Goal: Information Seeking & Learning: Learn about a topic

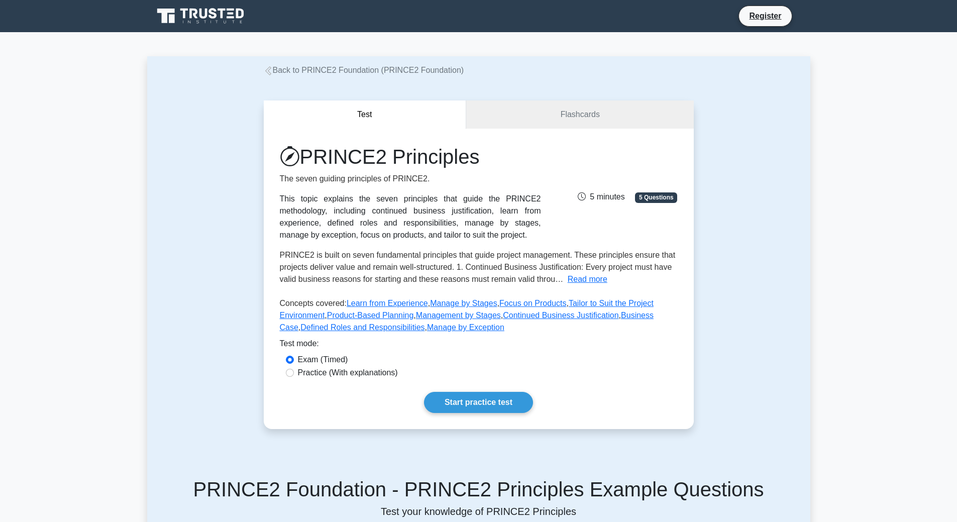
click at [186, 18] on icon at bounding box center [201, 16] width 96 height 19
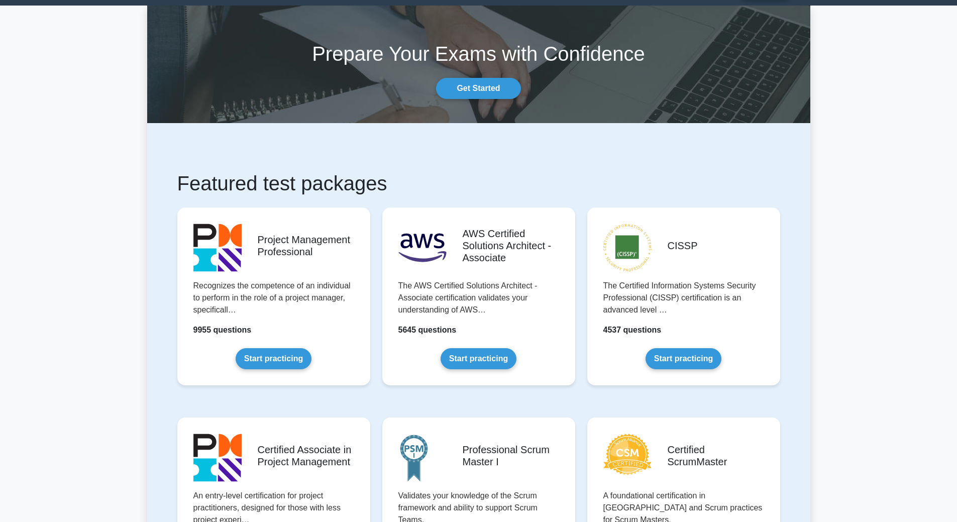
scroll to position [50, 0]
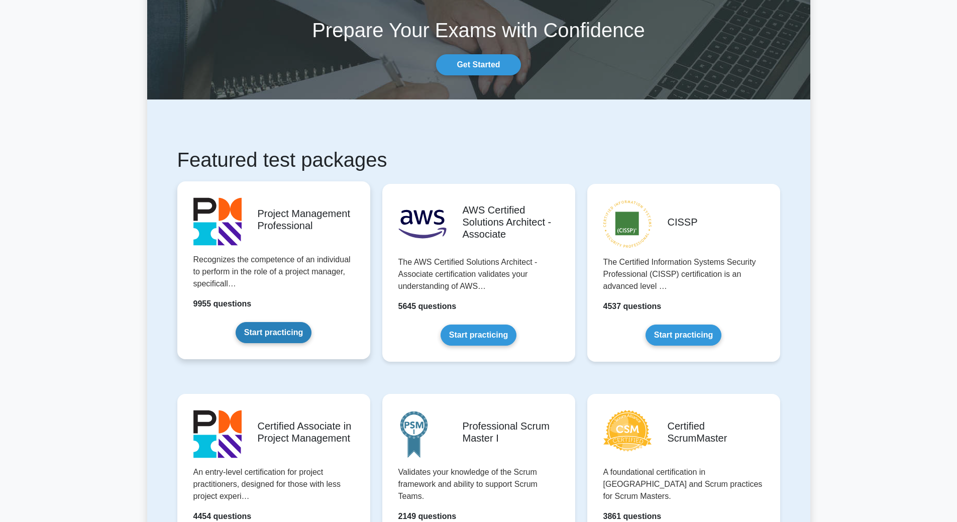
click at [279, 329] on link "Start practicing" at bounding box center [274, 332] width 76 height 21
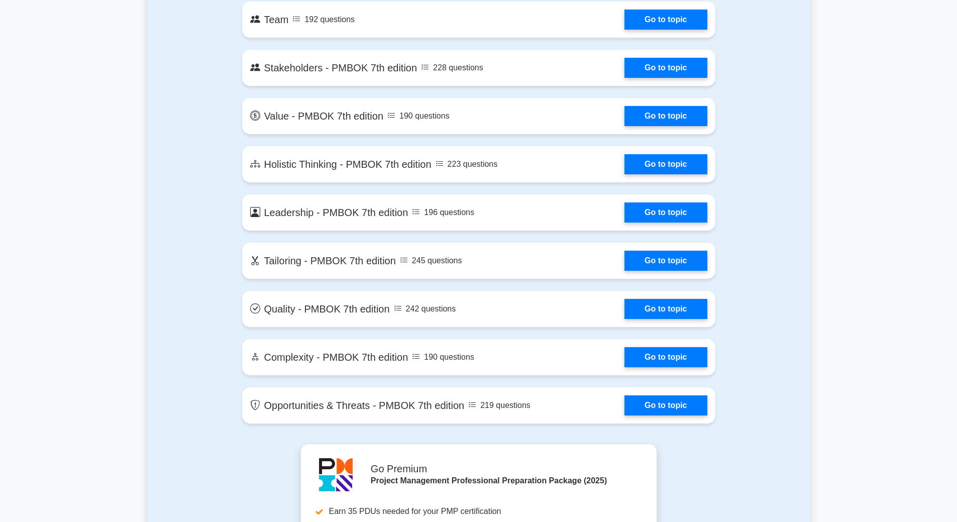
scroll to position [2111, 0]
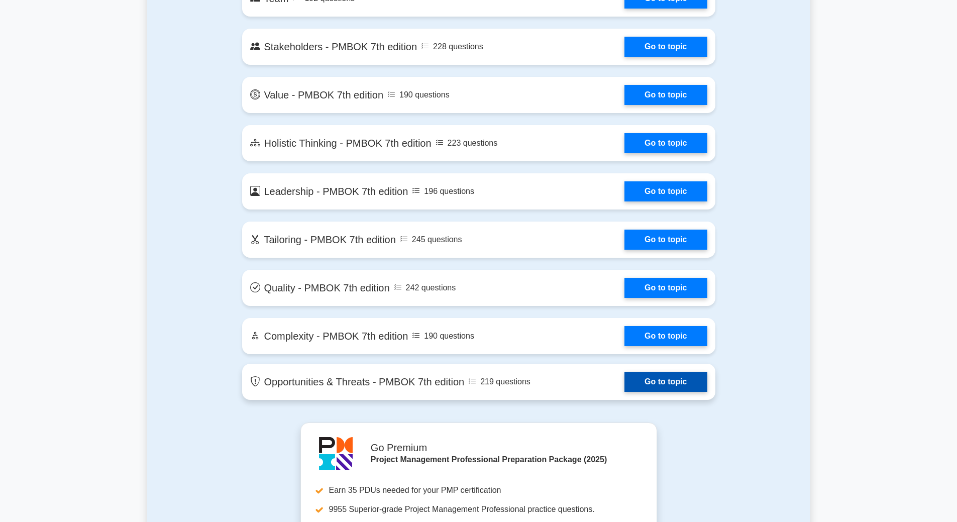
click at [655, 386] on link "Go to topic" at bounding box center [666, 382] width 82 height 20
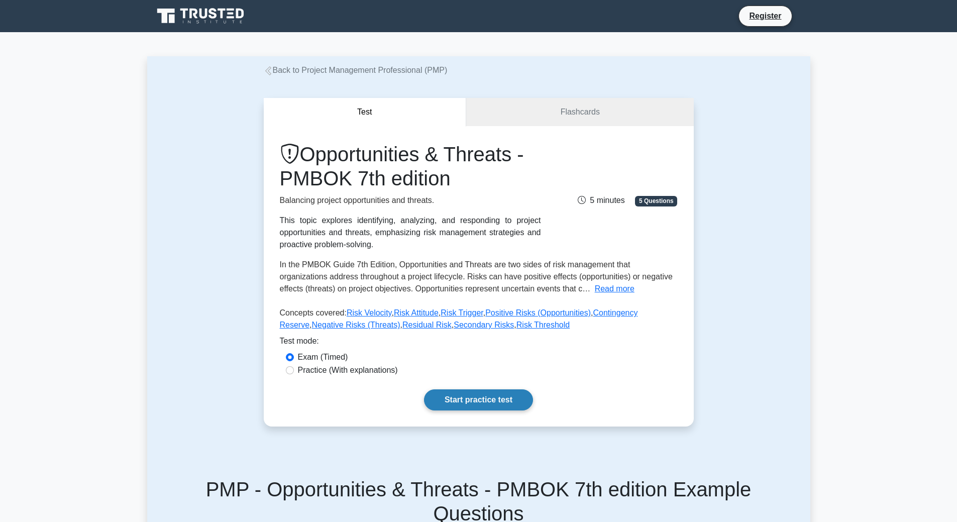
click at [504, 398] on link "Start practice test" at bounding box center [478, 399] width 109 height 21
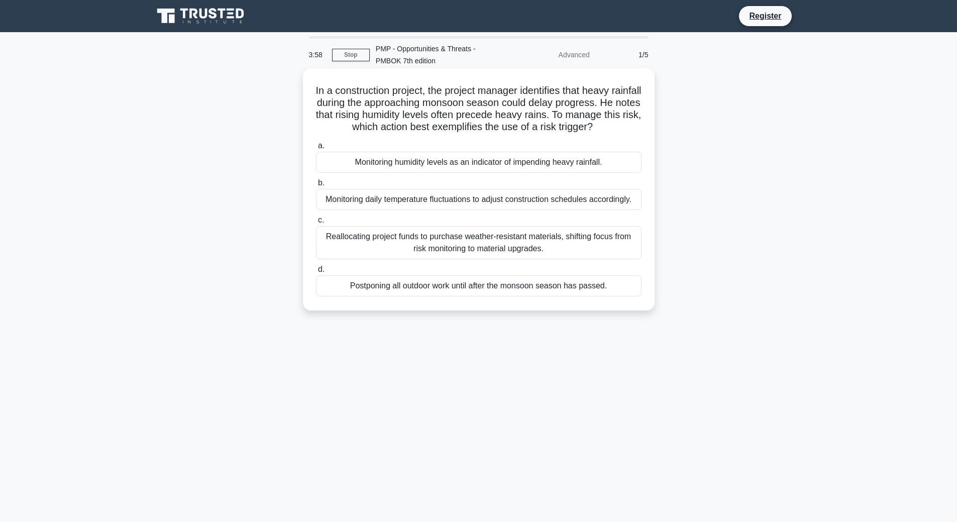
click at [500, 173] on div "Monitoring humidity levels as an indicator of impending heavy rainfall." at bounding box center [479, 162] width 326 height 21
click at [316, 149] on input "a. Monitoring humidity levels as an indicator of impending heavy rainfall." at bounding box center [316, 146] width 0 height 7
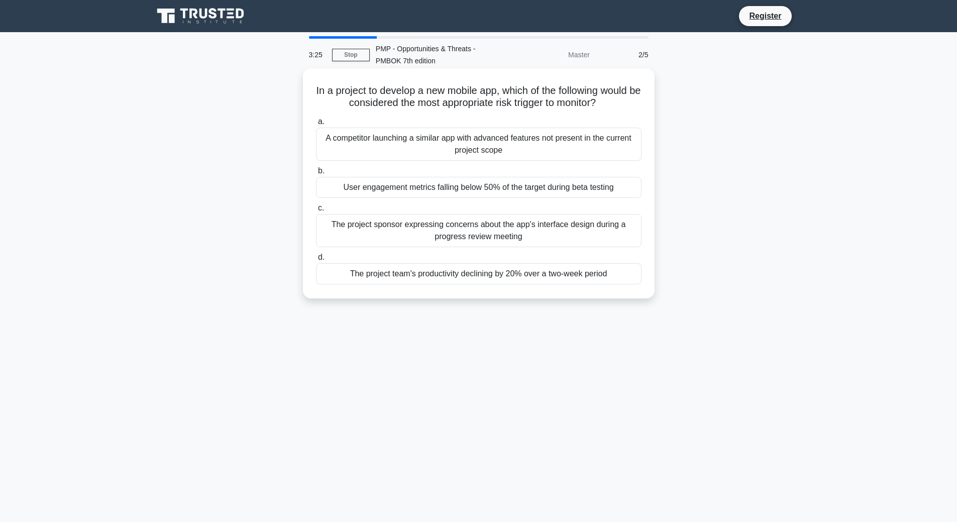
click at [563, 230] on div "The project sponsor expressing concerns about the app's interface design during…" at bounding box center [479, 230] width 326 height 33
click at [316, 212] on input "c. The project sponsor expressing concerns about the app's interface design dur…" at bounding box center [316, 208] width 0 height 7
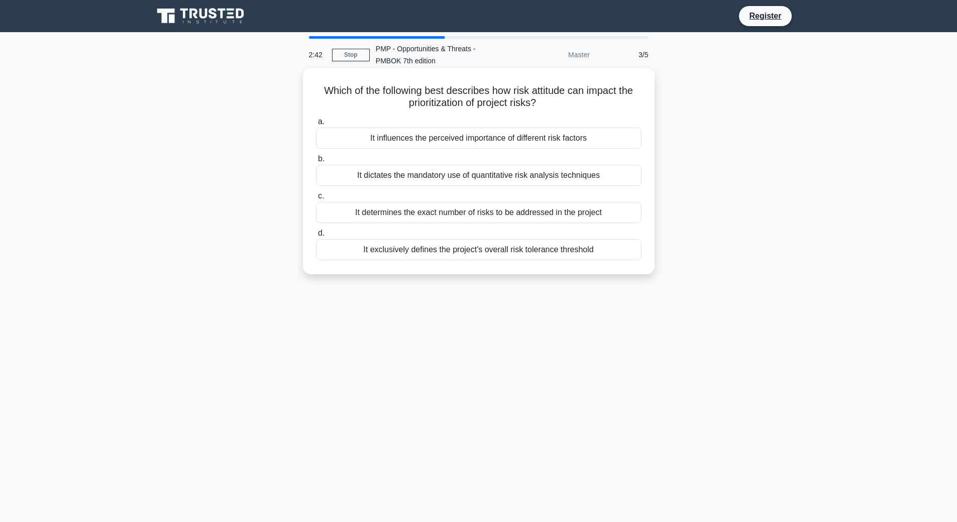
click at [464, 144] on div "It influences the perceived importance of different risk factors" at bounding box center [479, 138] width 326 height 21
click at [316, 125] on input "a. It influences the perceived importance of different risk factors" at bounding box center [316, 122] width 0 height 7
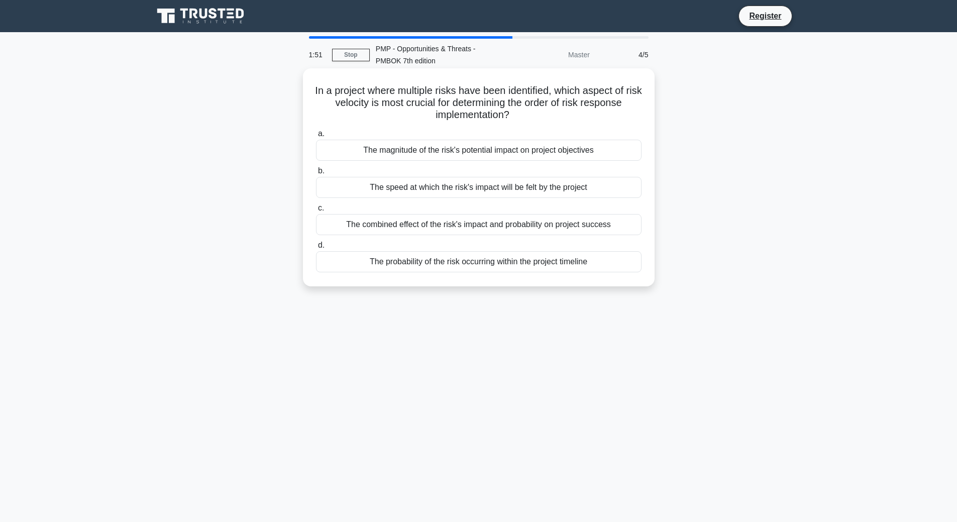
click at [457, 232] on div "The combined effect of the risk's impact and probability on project success" at bounding box center [479, 224] width 326 height 21
click at [316, 212] on input "c. The combined effect of the risk's impact and probability on project success" at bounding box center [316, 208] width 0 height 7
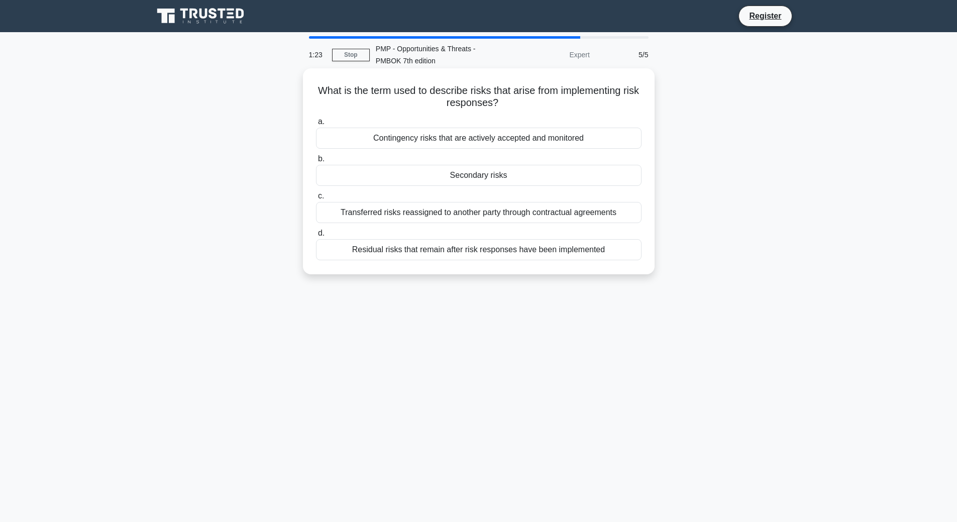
click at [498, 256] on div "Residual risks that remain after risk responses have been implemented" at bounding box center [479, 249] width 326 height 21
click at [316, 237] on input "d. Residual risks that remain after risk responses have been implemented" at bounding box center [316, 233] width 0 height 7
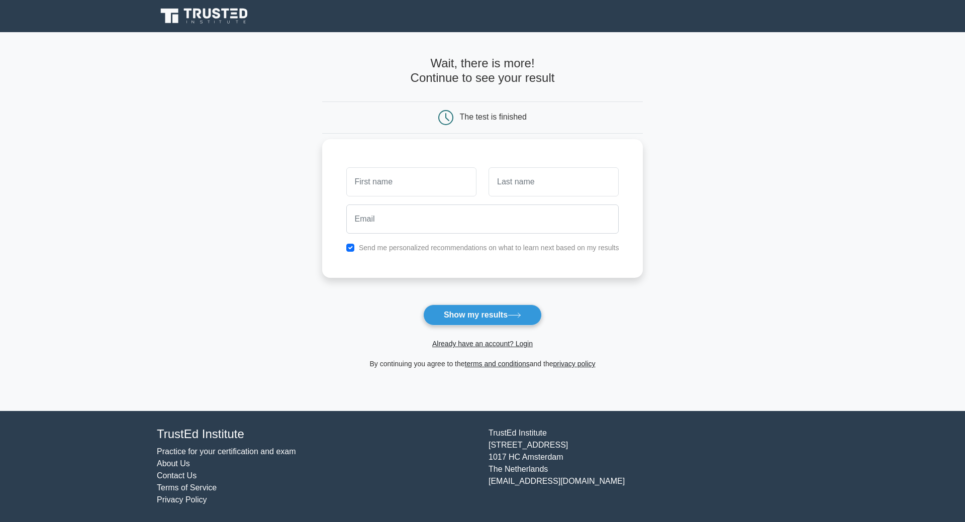
click at [449, 179] on input "text" at bounding box center [411, 181] width 130 height 29
type input "[PERSON_NAME]"
type input "Stean"
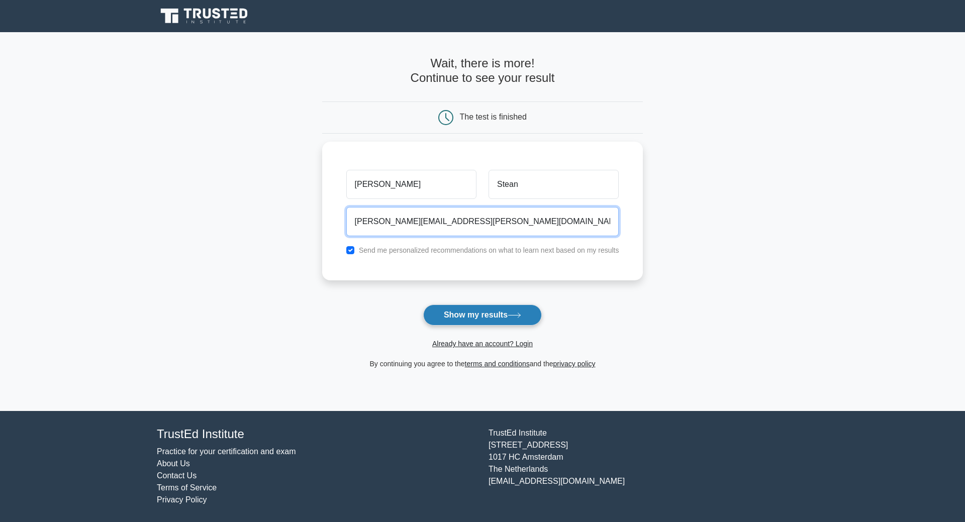
type input "[PERSON_NAME][EMAIL_ADDRESS][PERSON_NAME][DOMAIN_NAME]"
click at [477, 320] on button "Show my results" at bounding box center [482, 315] width 119 height 21
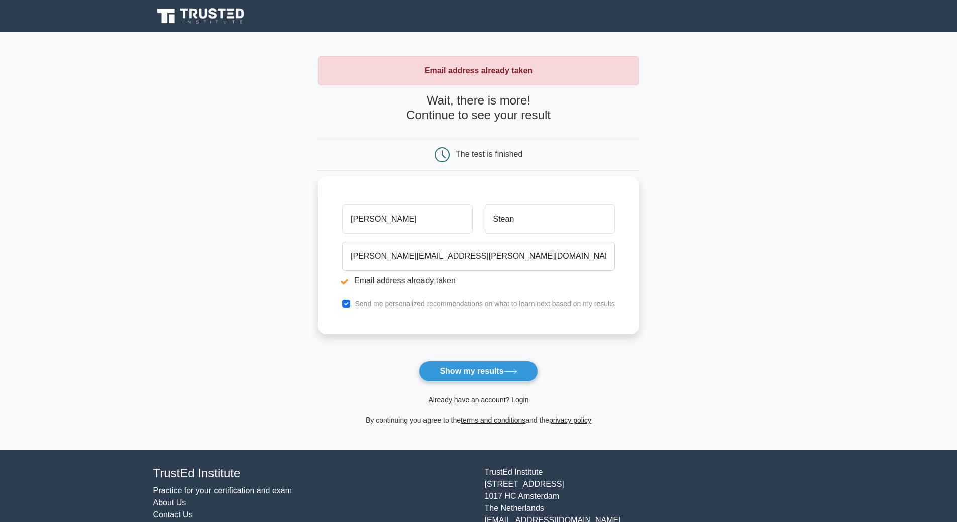
drag, startPoint x: 329, startPoint y: 215, endPoint x: 321, endPoint y: 215, distance: 8.0
click at [321, 215] on div "[PERSON_NAME] [PERSON_NAME][EMAIL_ADDRESS][PERSON_NAME][DOMAIN_NAME] Email addr…" at bounding box center [478, 255] width 321 height 158
type input "[PERSON_NAME]"
drag, startPoint x: 366, startPoint y: 257, endPoint x: 373, endPoint y: 303, distance: 45.8
click at [365, 257] on input "Rick.stean@gmail.com" at bounding box center [478, 256] width 273 height 29
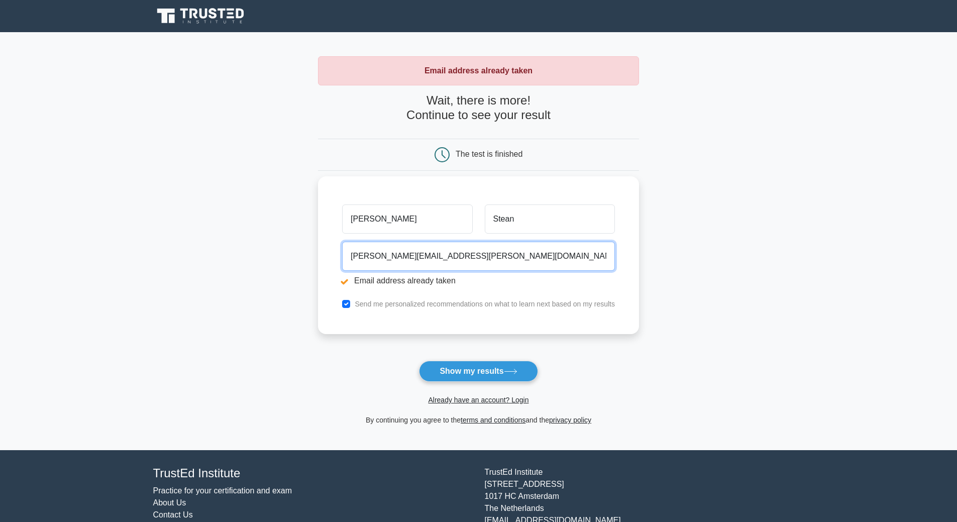
type input "Roger.stean@gmail.com"
click at [351, 304] on div "Send me personalized recommendations on what to learn next based on my results" at bounding box center [478, 304] width 285 height 12
click at [347, 307] on input "checkbox" at bounding box center [346, 304] width 8 height 8
checkbox input "false"
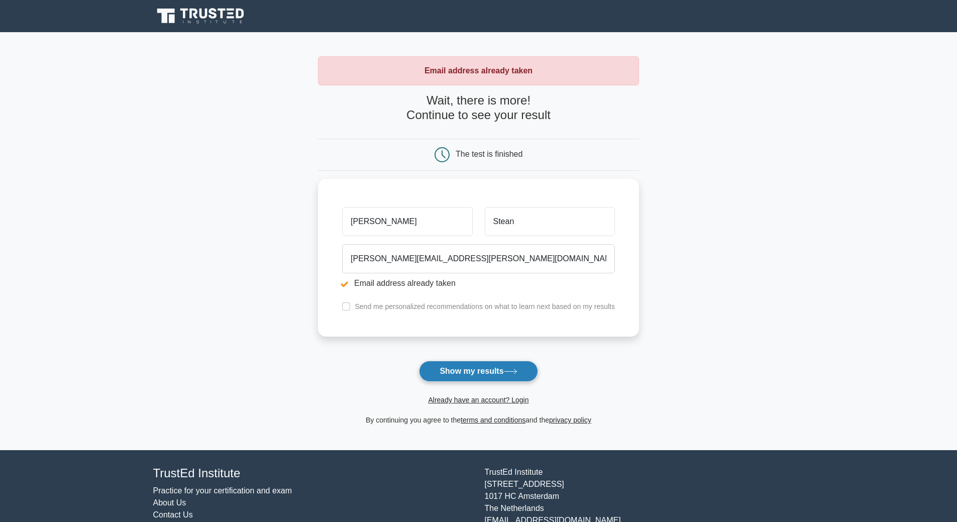
click at [466, 369] on button "Show my results" at bounding box center [478, 371] width 119 height 21
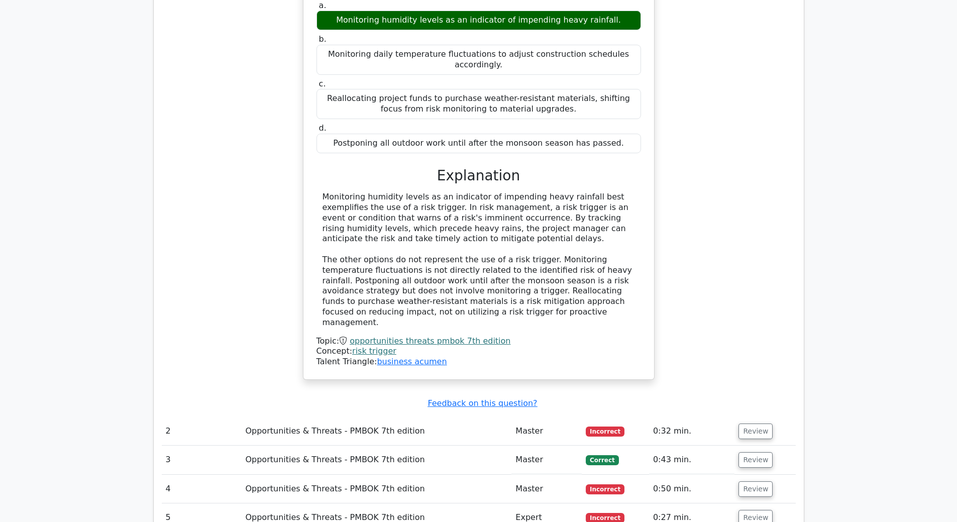
scroll to position [955, 0]
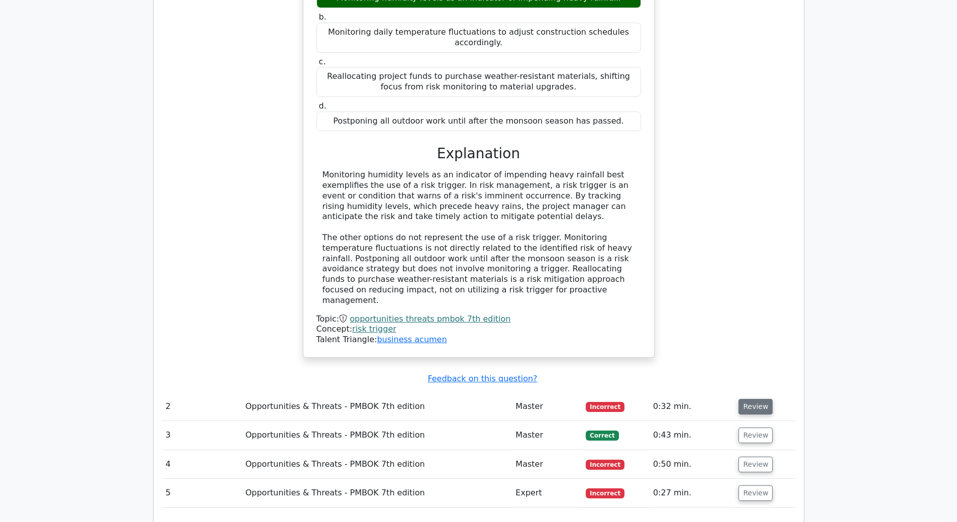
click at [747, 399] on button "Review" at bounding box center [756, 407] width 34 height 16
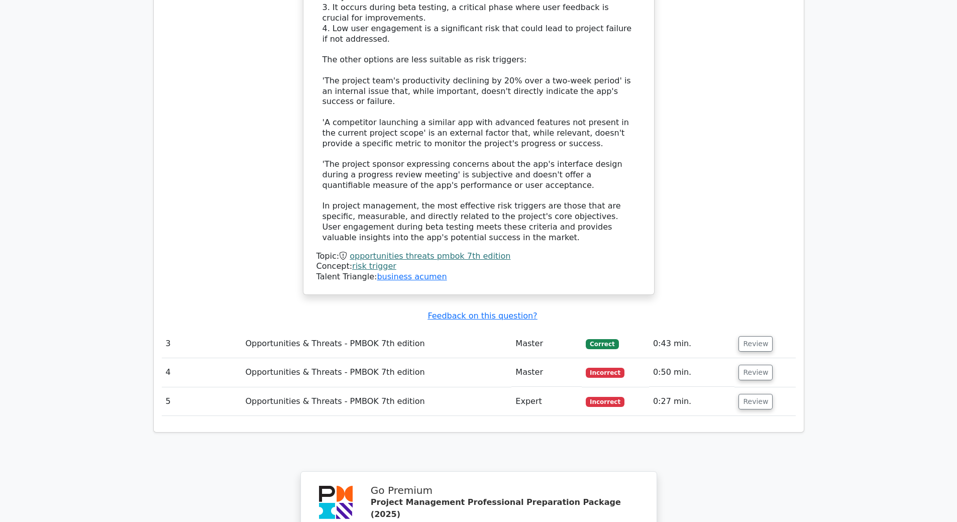
scroll to position [1709, 0]
click at [753, 335] on button "Review" at bounding box center [756, 343] width 34 height 16
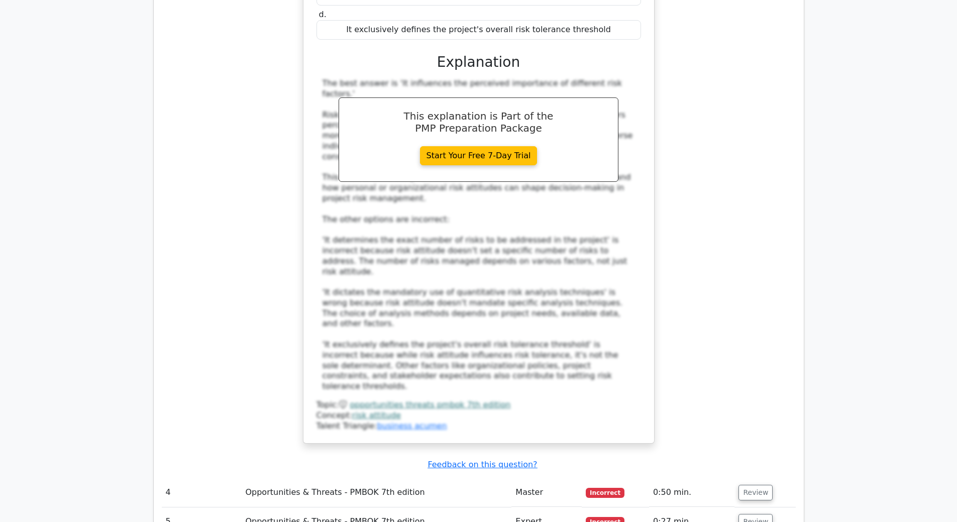
scroll to position [2261, 0]
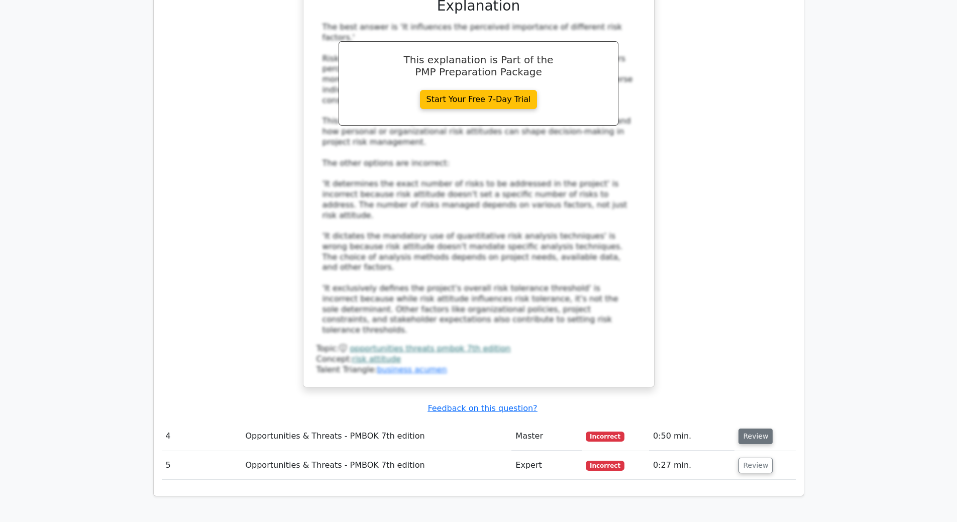
click at [750, 429] on button "Review" at bounding box center [756, 437] width 34 height 16
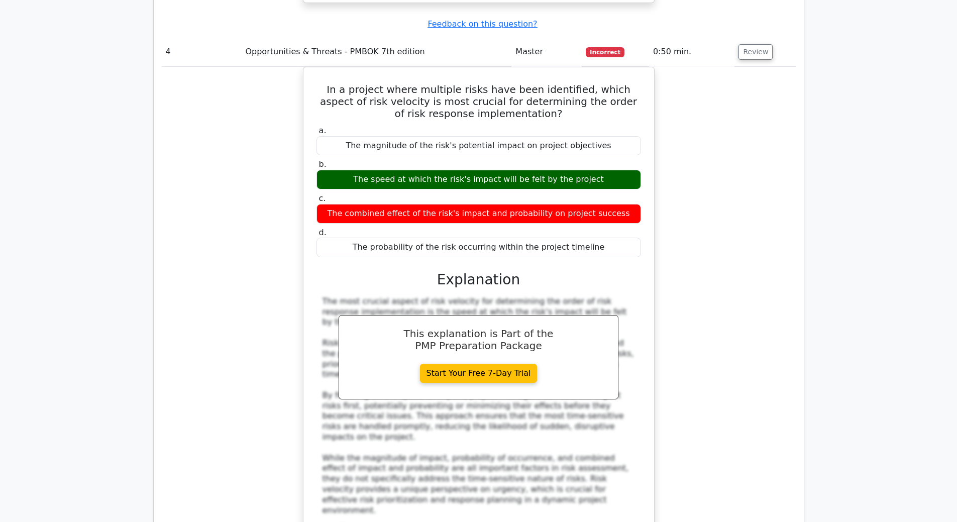
scroll to position [2664, 0]
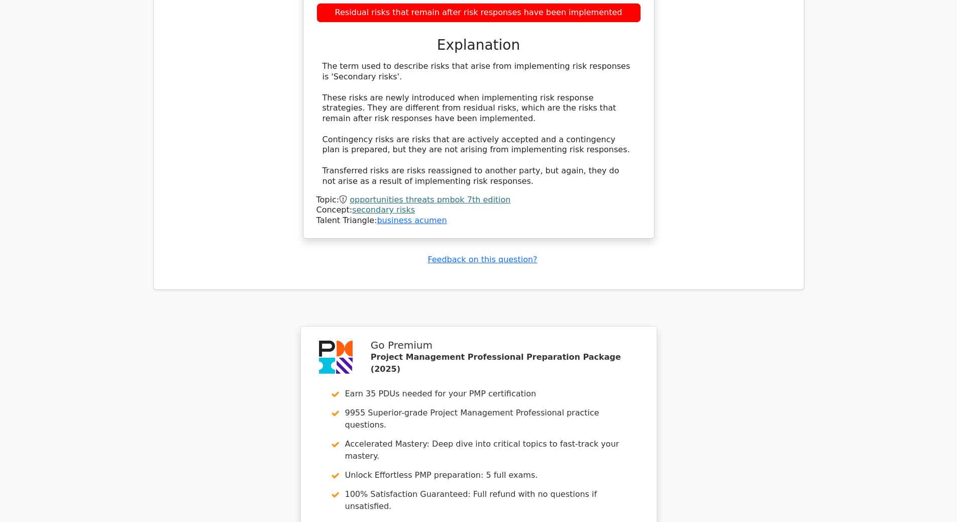
scroll to position [3518, 0]
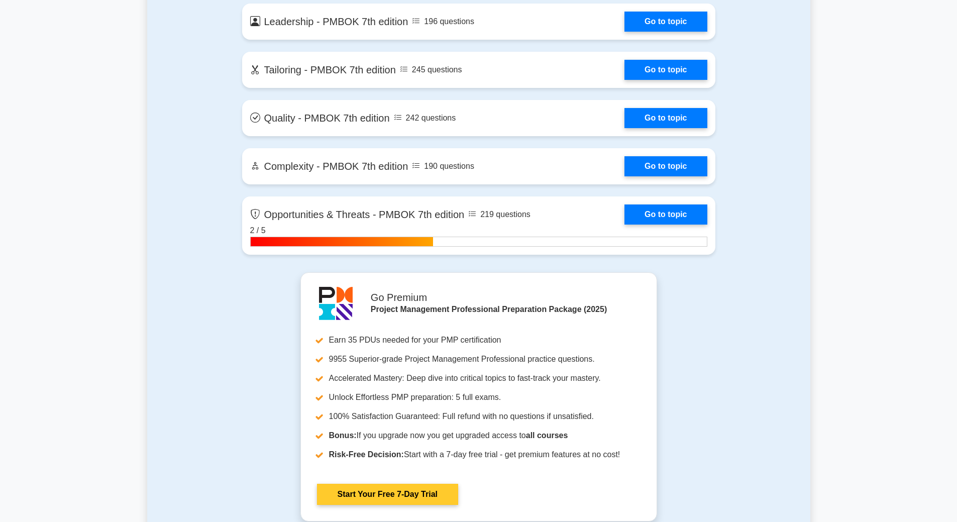
scroll to position [2412, 0]
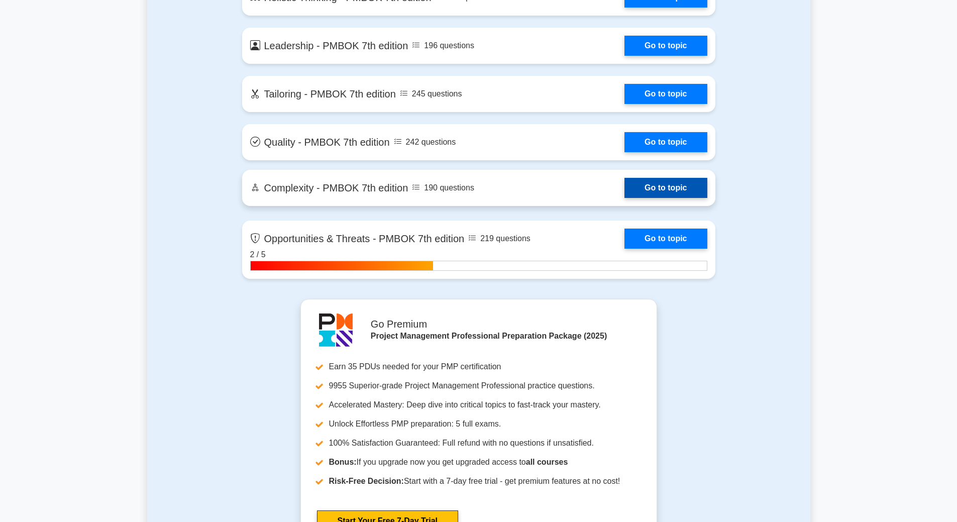
click at [660, 193] on link "Go to topic" at bounding box center [666, 188] width 82 height 20
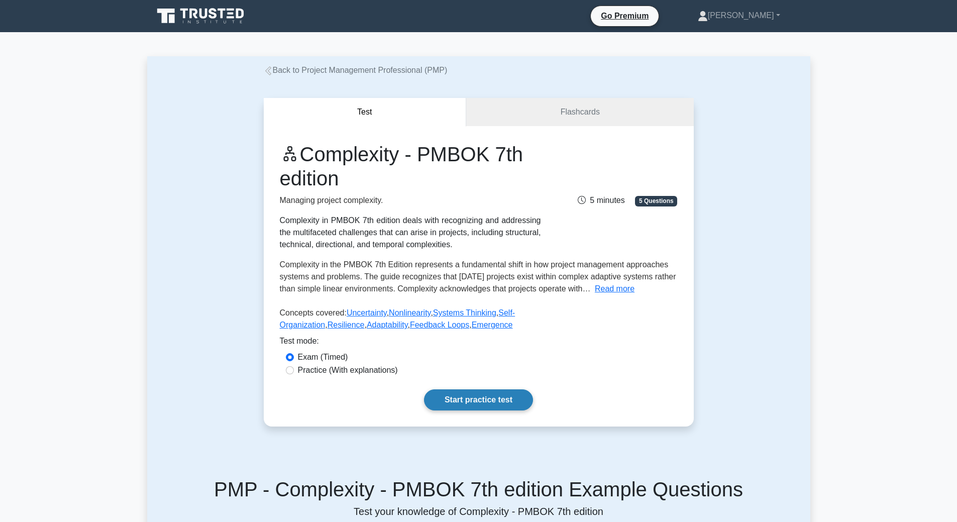
click at [470, 397] on link "Start practice test" at bounding box center [478, 399] width 109 height 21
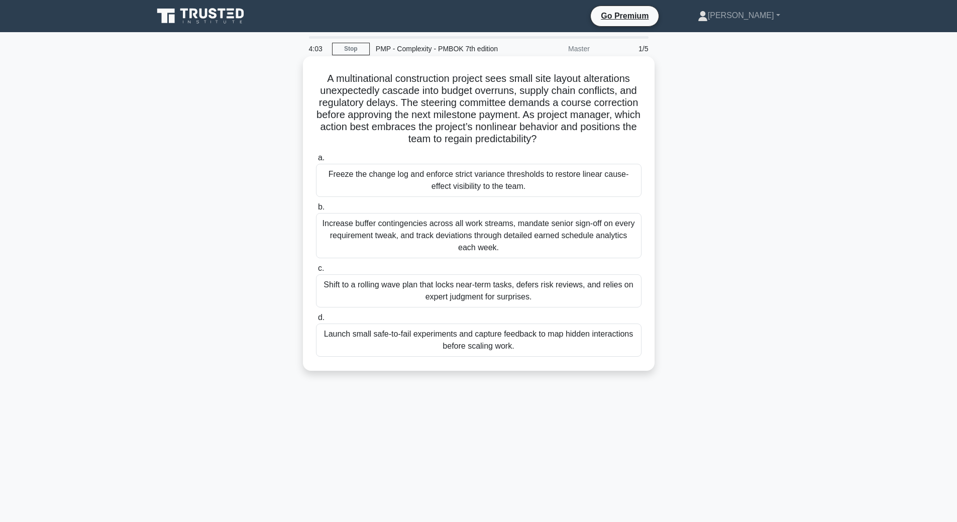
click at [433, 336] on div "Launch small safe-to-fail experiments and capture feedback to map hidden intera…" at bounding box center [479, 340] width 326 height 33
click at [316, 321] on input "d. Launch small safe-to-fail experiments and capture feedback to map hidden int…" at bounding box center [316, 318] width 0 height 7
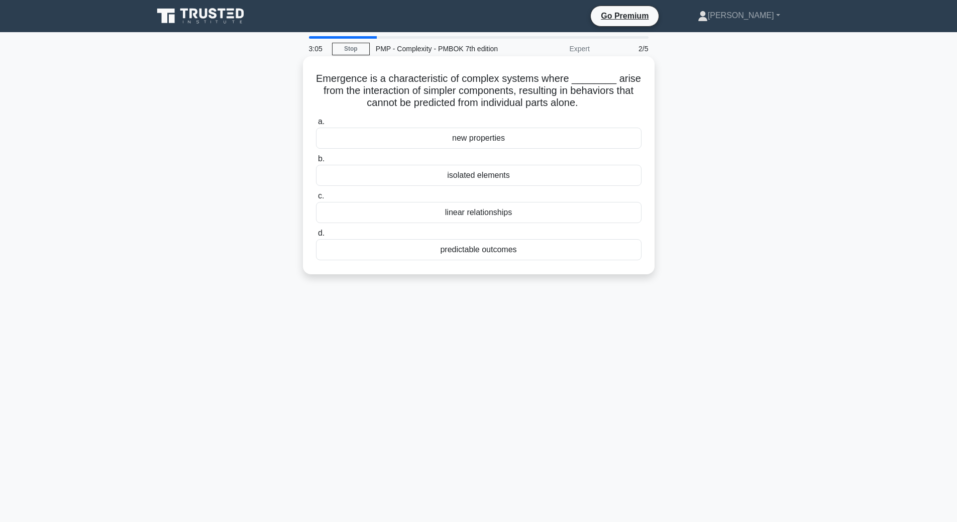
click at [479, 178] on div "isolated elements" at bounding box center [479, 175] width 326 height 21
click at [316, 162] on input "b. isolated elements" at bounding box center [316, 159] width 0 height 7
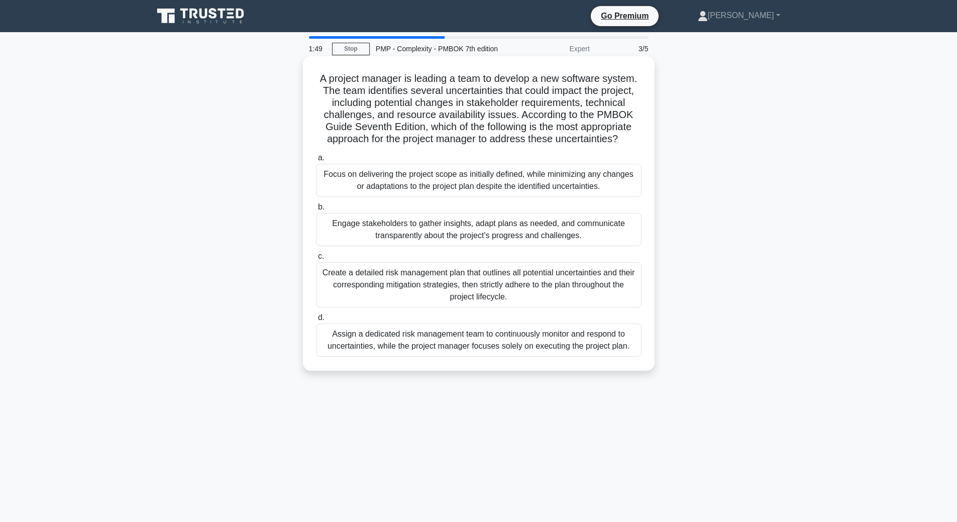
click at [489, 241] on div "Engage stakeholders to gather insights, adapt plans as needed, and communicate …" at bounding box center [479, 229] width 326 height 33
click at [316, 211] on input "b. Engage stakeholders to gather insights, adapt plans as needed, and communica…" at bounding box center [316, 207] width 0 height 7
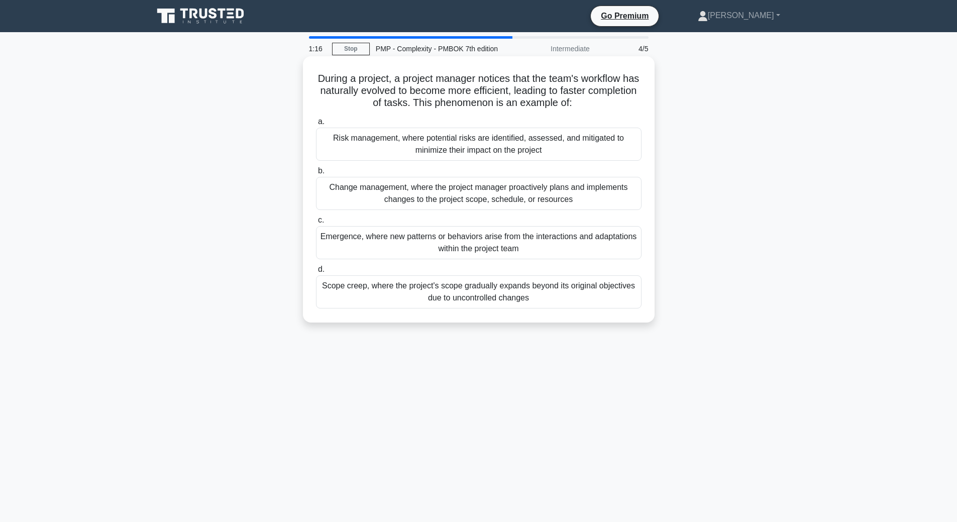
click at [506, 248] on div "Emergence, where new patterns or behaviors arise from the interactions and adap…" at bounding box center [479, 242] width 326 height 33
click at [316, 224] on input "c. Emergence, where new patterns or behaviors arise from the interactions and a…" at bounding box center [316, 220] width 0 height 7
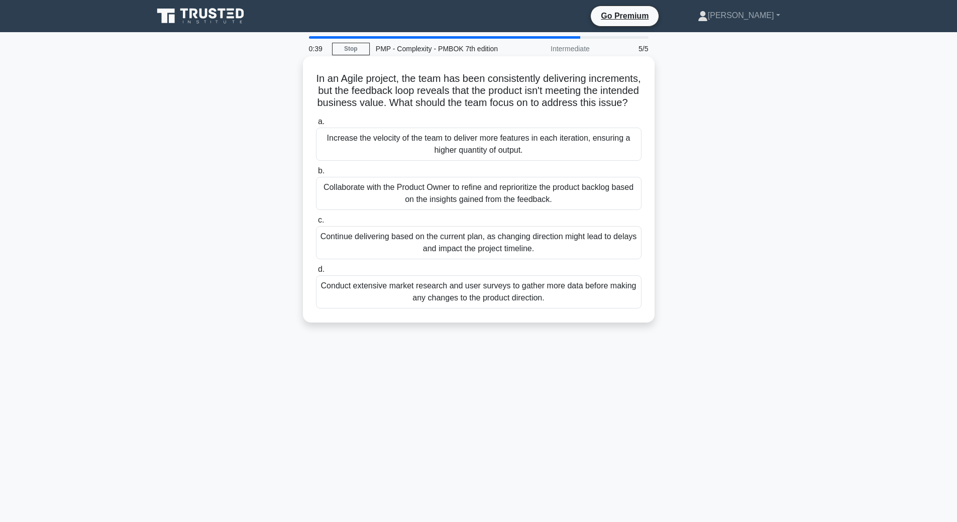
click at [464, 204] on div "Collaborate with the Product Owner to refine and reprioritize the product backl…" at bounding box center [479, 193] width 326 height 33
click at [316, 174] on input "b. Collaborate with the Product Owner to refine and reprioritize the product ba…" at bounding box center [316, 171] width 0 height 7
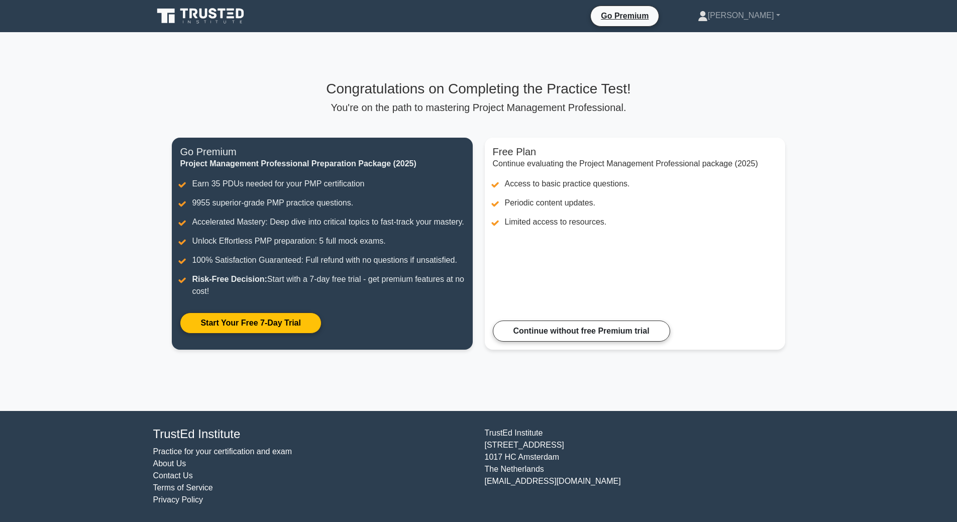
click at [208, 13] on icon at bounding box center [204, 14] width 8 height 10
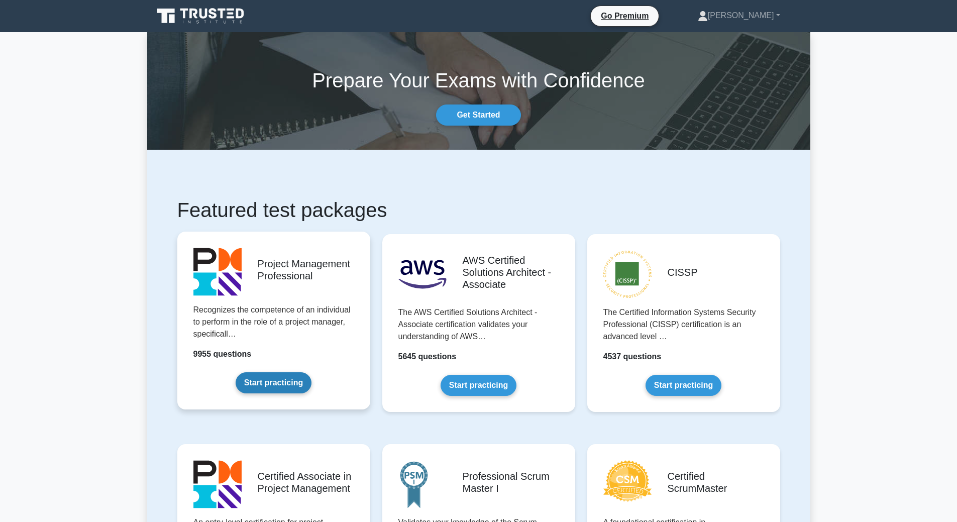
click at [307, 372] on link "Start practicing" at bounding box center [274, 382] width 76 height 21
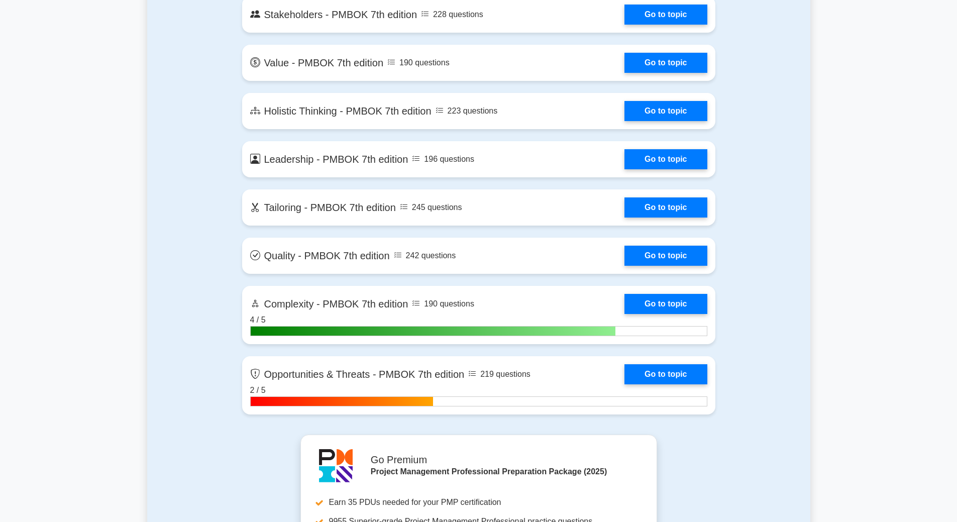
scroll to position [2362, 0]
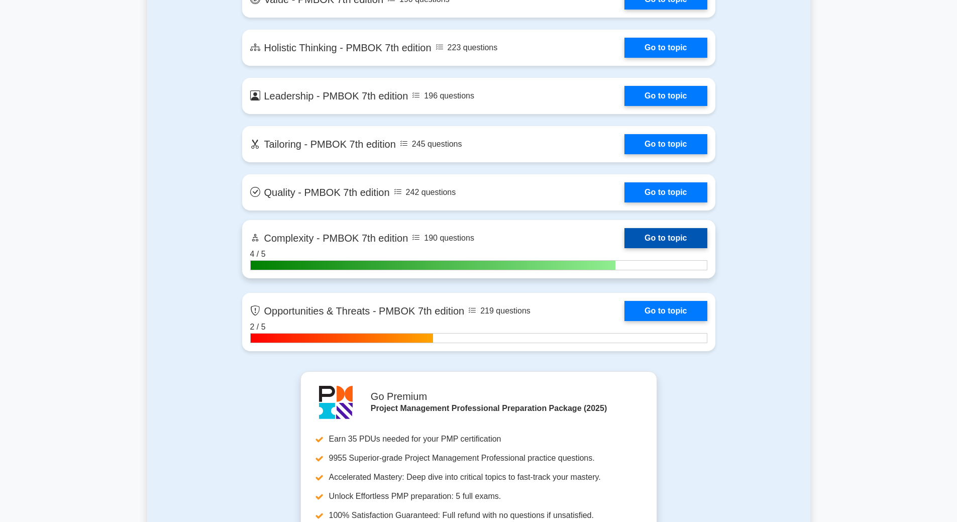
click at [636, 237] on link "Go to topic" at bounding box center [666, 238] width 82 height 20
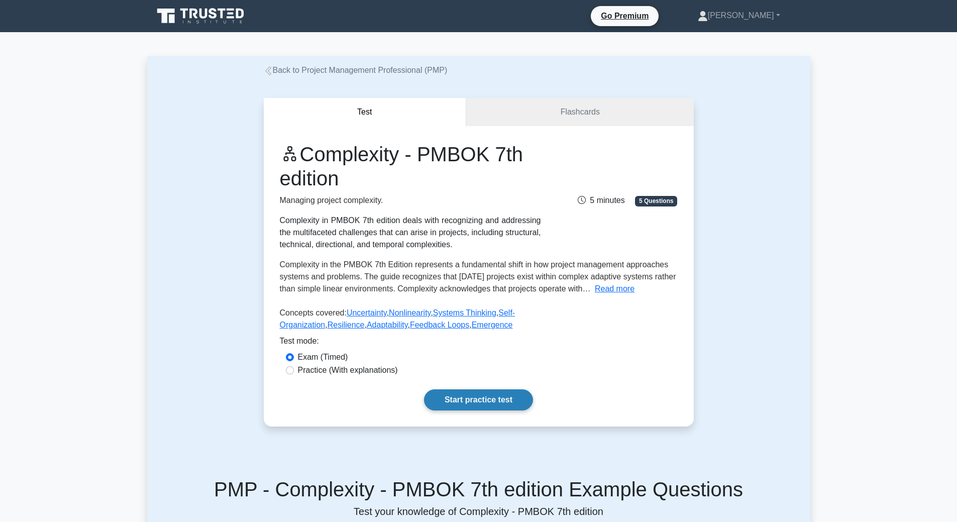
click at [500, 401] on link "Start practice test" at bounding box center [478, 399] width 109 height 21
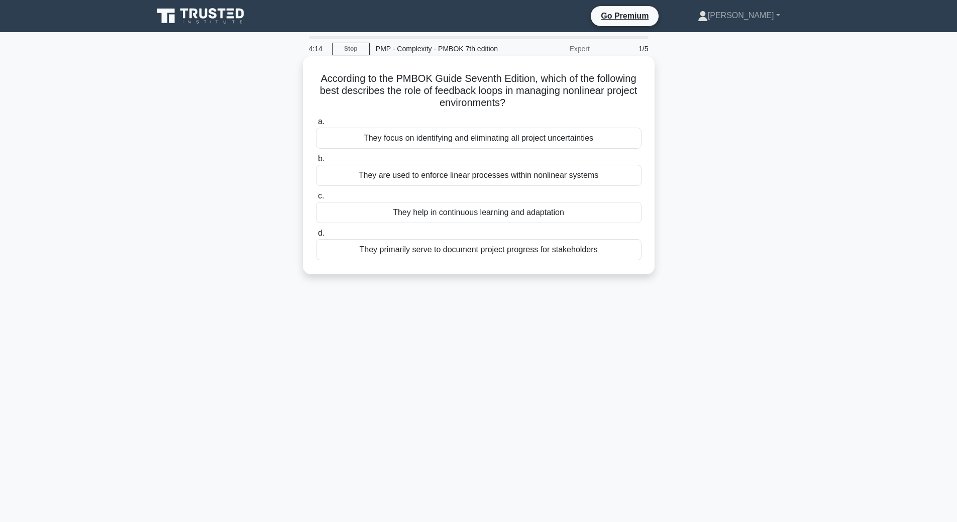
click at [523, 217] on div "They help in continuous learning and adaptation" at bounding box center [479, 212] width 326 height 21
click at [316, 200] on input "c. They help in continuous learning and adaptation" at bounding box center [316, 196] width 0 height 7
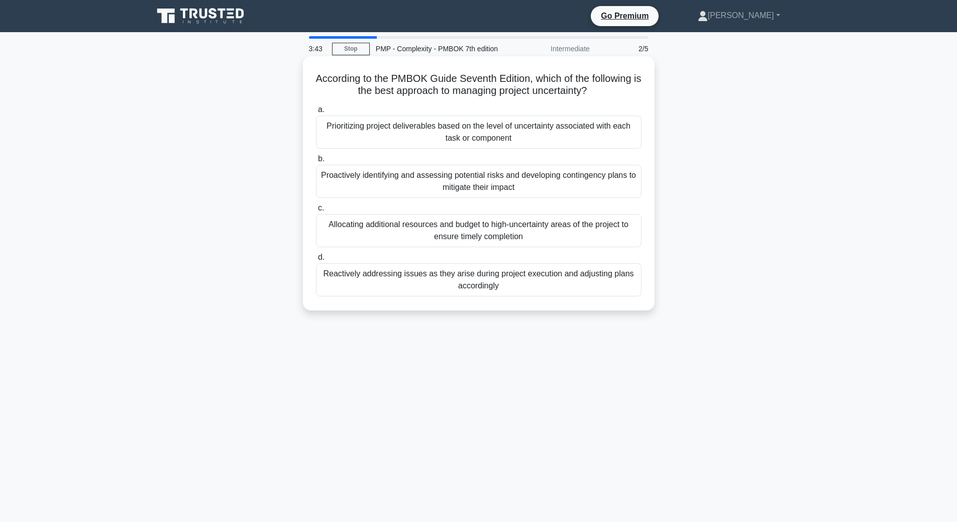
click at [551, 190] on div "Proactively identifying and assessing potential risks and developing contingenc…" at bounding box center [479, 181] width 326 height 33
click at [316, 162] on input "b. Proactively identifying and assessing potential risks and developing conting…" at bounding box center [316, 159] width 0 height 7
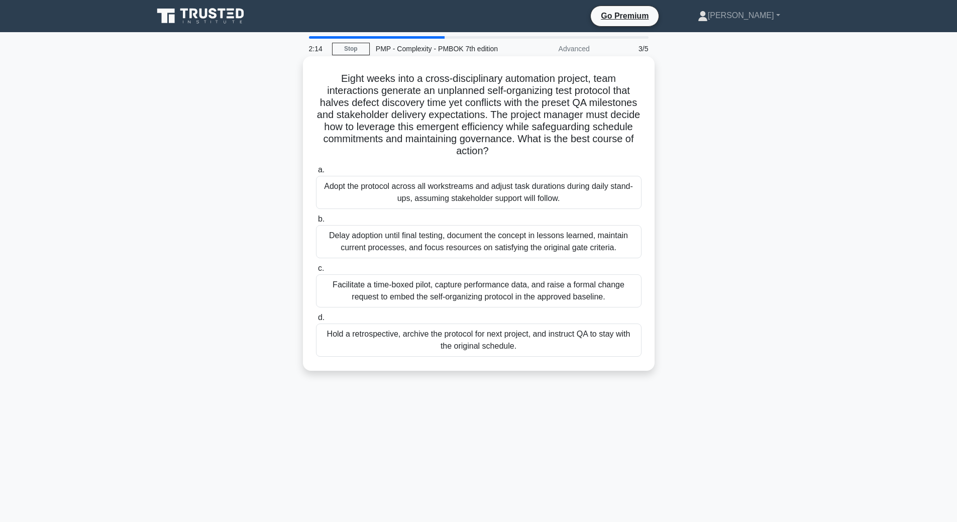
click at [537, 304] on div "Facilitate a time-boxed pilot, capture performance data, and raise a formal cha…" at bounding box center [479, 290] width 326 height 33
click at [316, 272] on input "c. Facilitate a time-boxed pilot, capture performance data, and raise a formal …" at bounding box center [316, 268] width 0 height 7
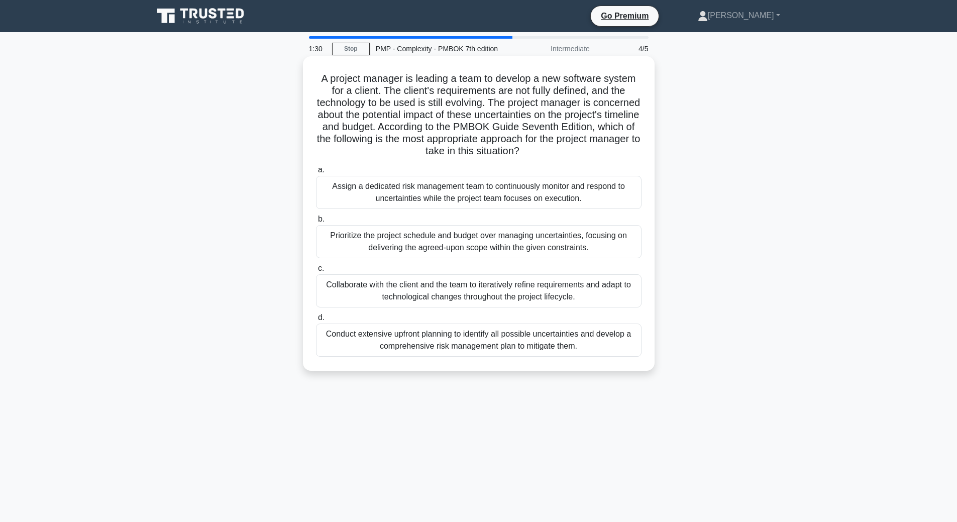
click at [554, 288] on div "Collaborate with the client and the team to iteratively refine requirements and…" at bounding box center [479, 290] width 326 height 33
click at [316, 272] on input "c. Collaborate with the client and the team to iteratively refine requirements …" at bounding box center [316, 268] width 0 height 7
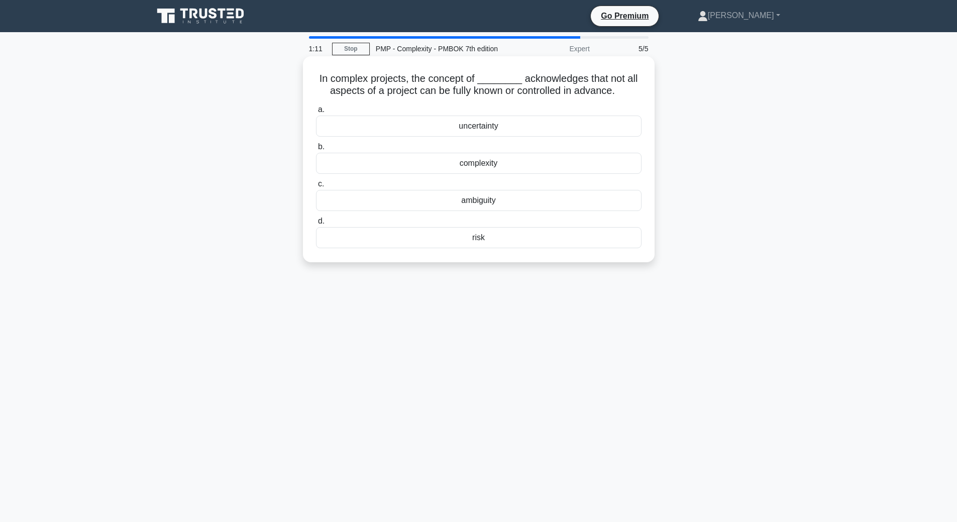
click at [483, 241] on div "risk" at bounding box center [479, 237] width 326 height 21
click at [316, 225] on input "d. risk" at bounding box center [316, 221] width 0 height 7
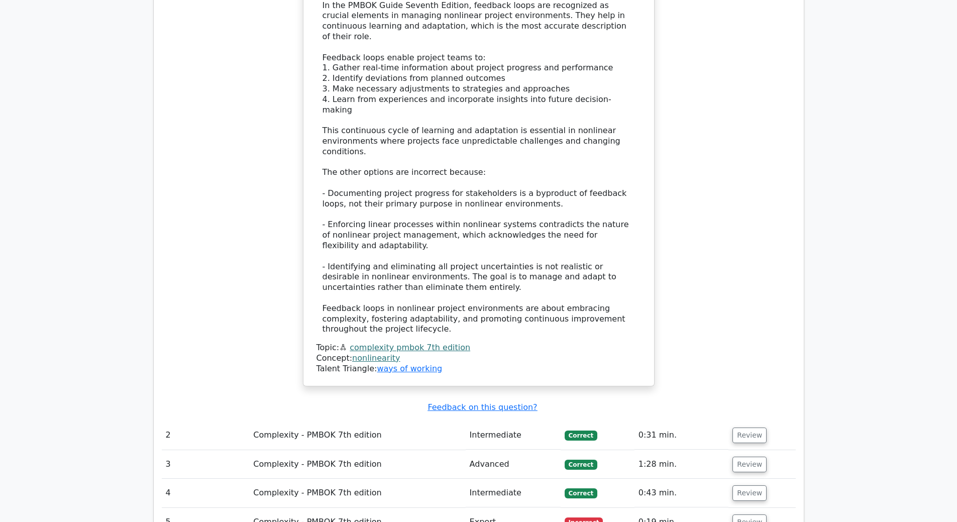
scroll to position [1106, 0]
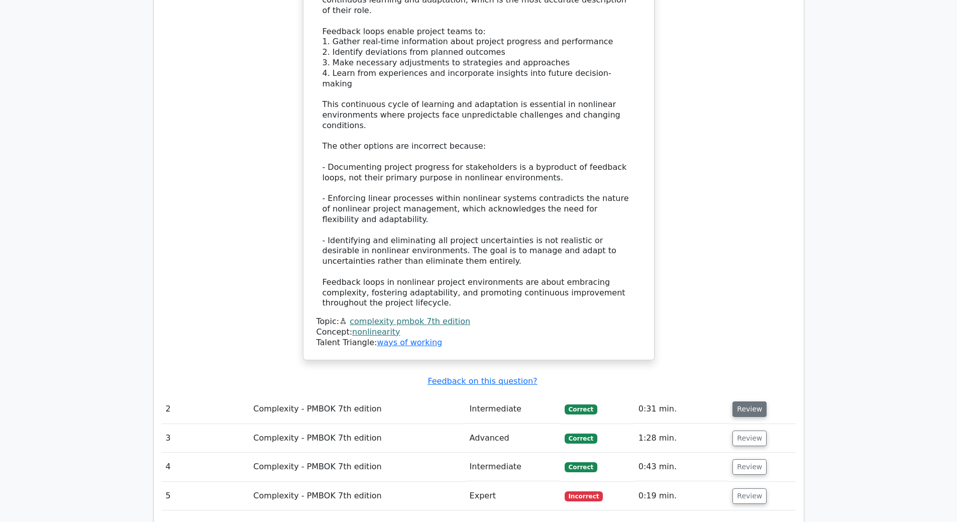
click at [752, 402] on button "Review" at bounding box center [750, 410] width 34 height 16
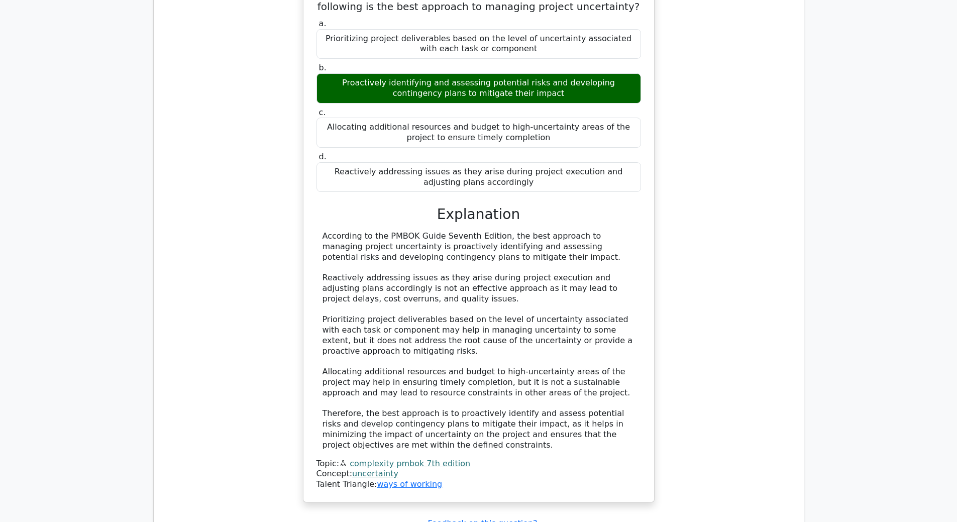
scroll to position [1608, 0]
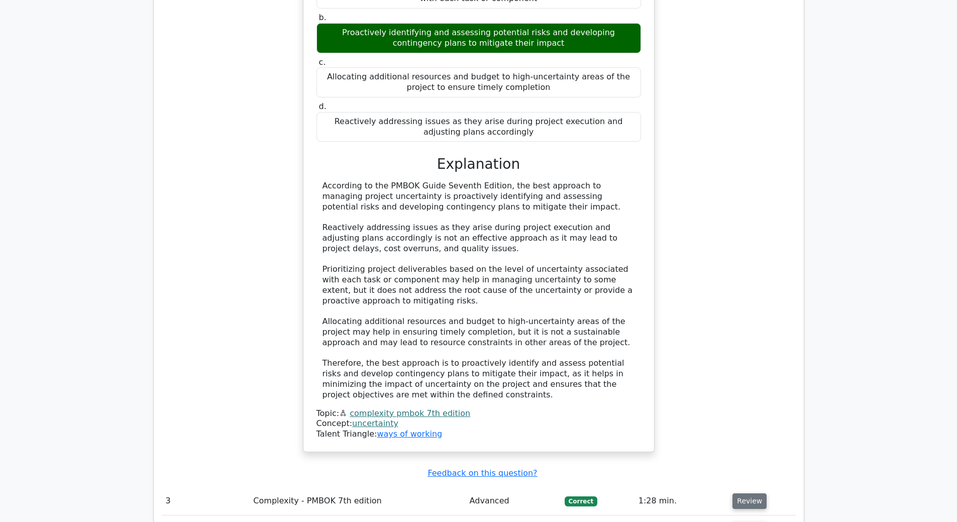
click at [752, 494] on button "Review" at bounding box center [750, 502] width 34 height 16
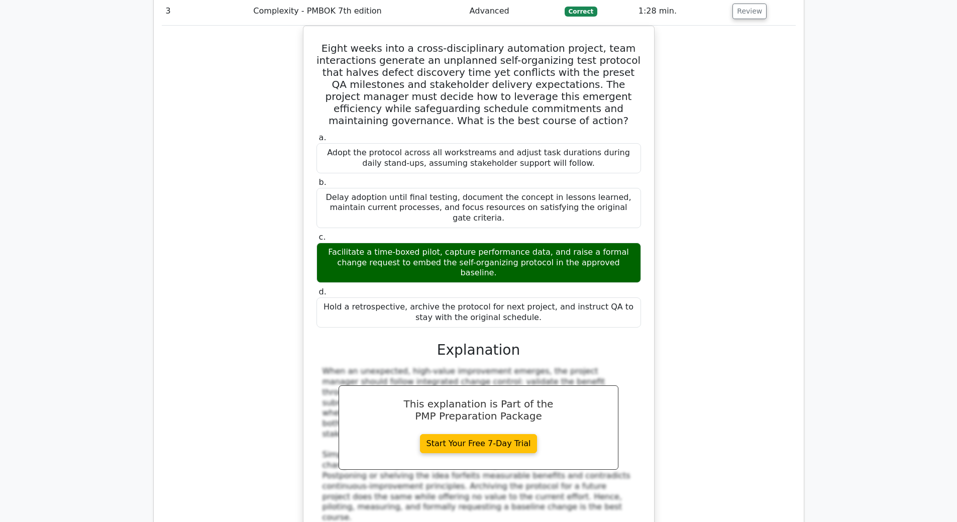
scroll to position [2211, 0]
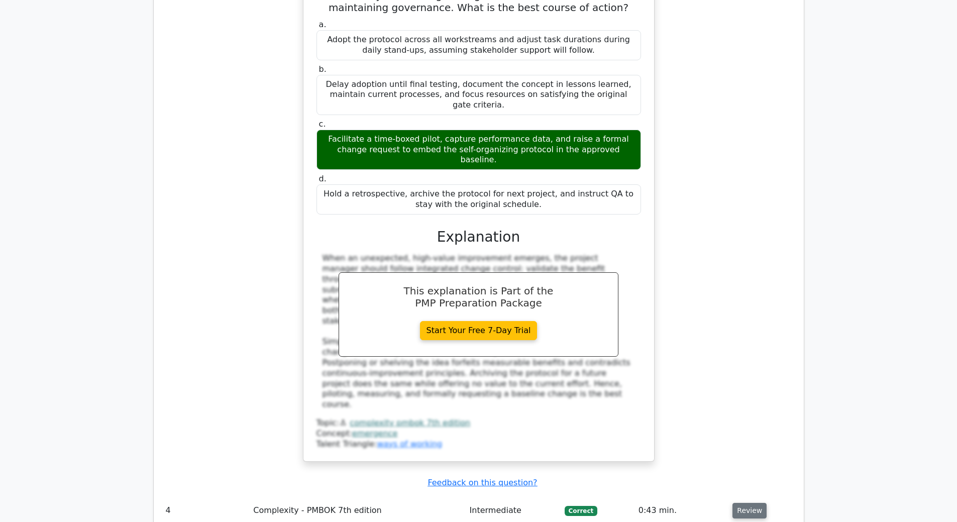
click at [746, 503] on button "Review" at bounding box center [750, 511] width 34 height 16
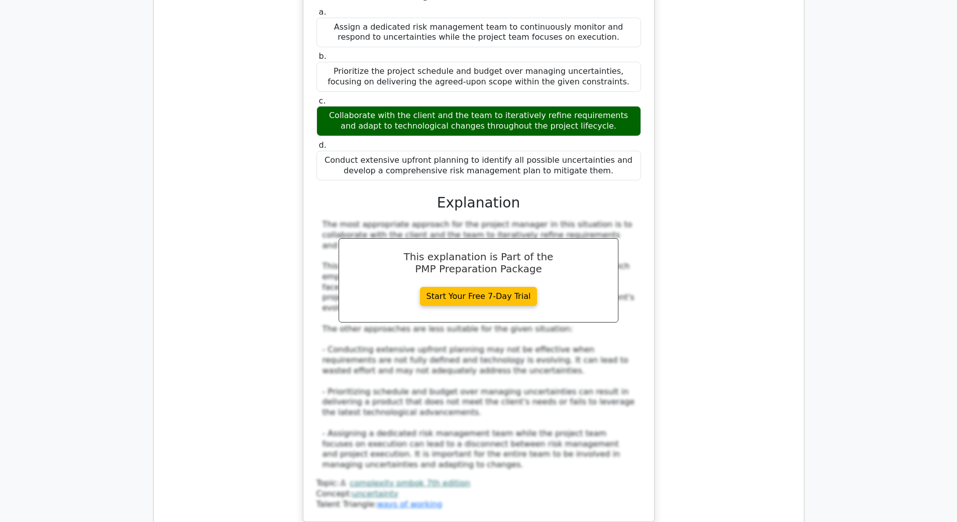
scroll to position [2915, 0]
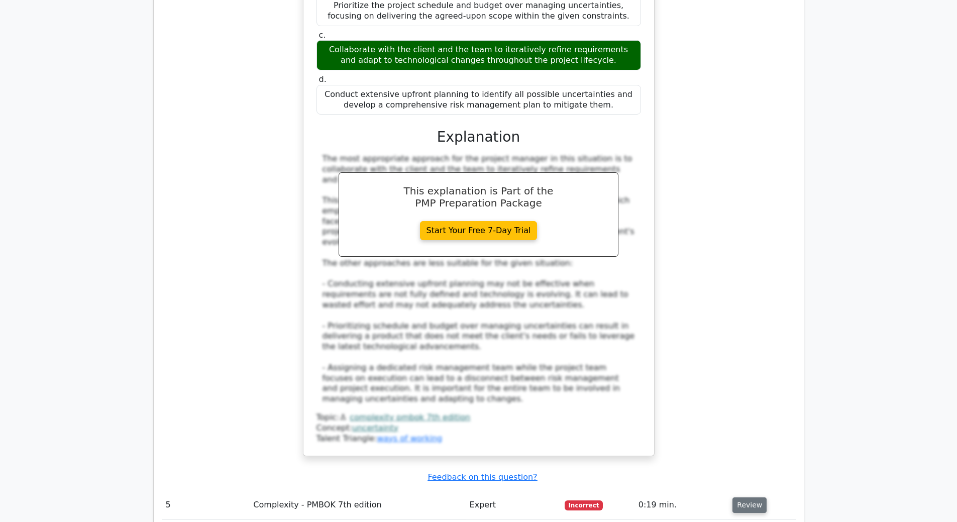
click at [744, 498] on button "Review" at bounding box center [750, 506] width 34 height 16
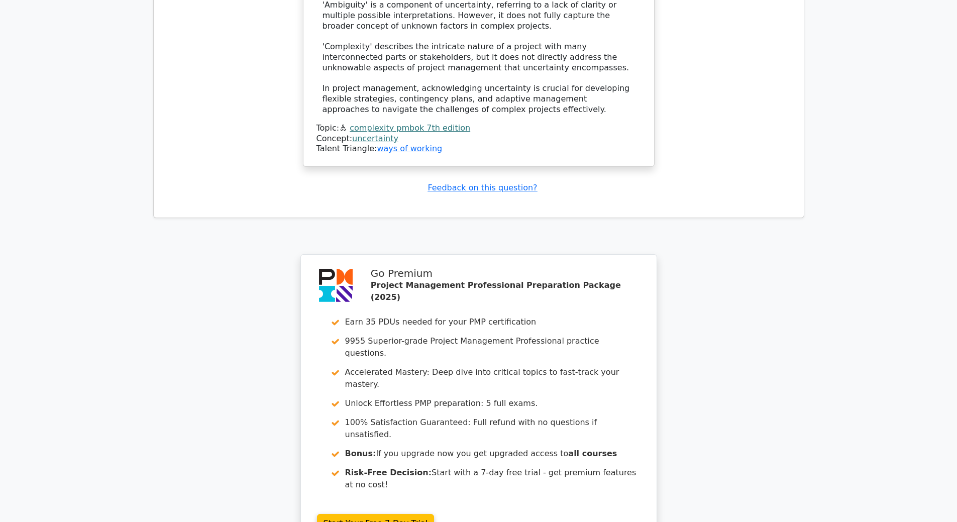
scroll to position [3864, 0]
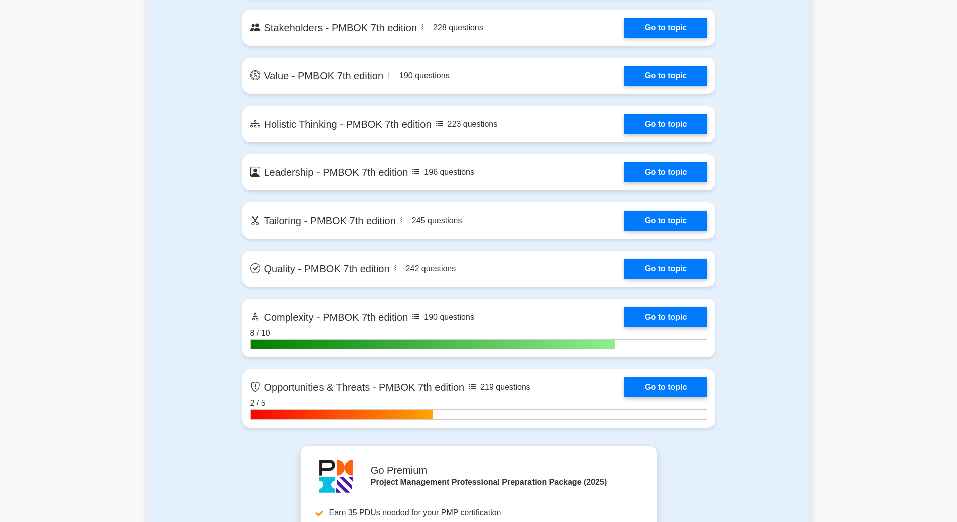
scroll to position [2261, 0]
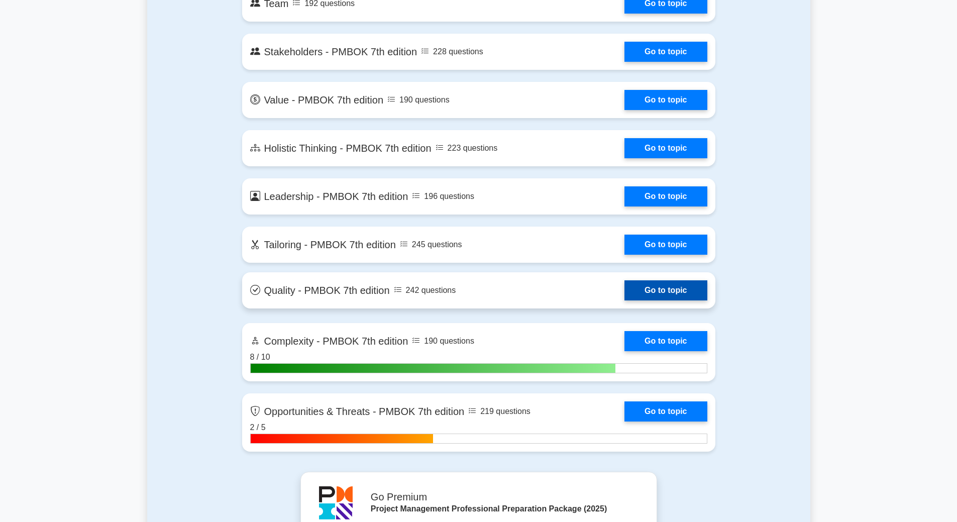
click at [625, 293] on link "Go to topic" at bounding box center [666, 290] width 82 height 20
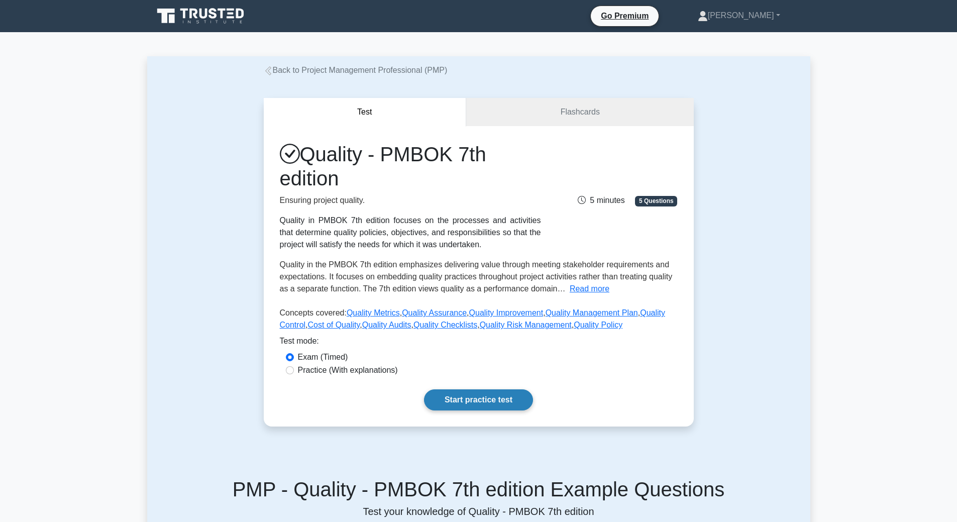
click at [485, 402] on link "Start practice test" at bounding box center [478, 399] width 109 height 21
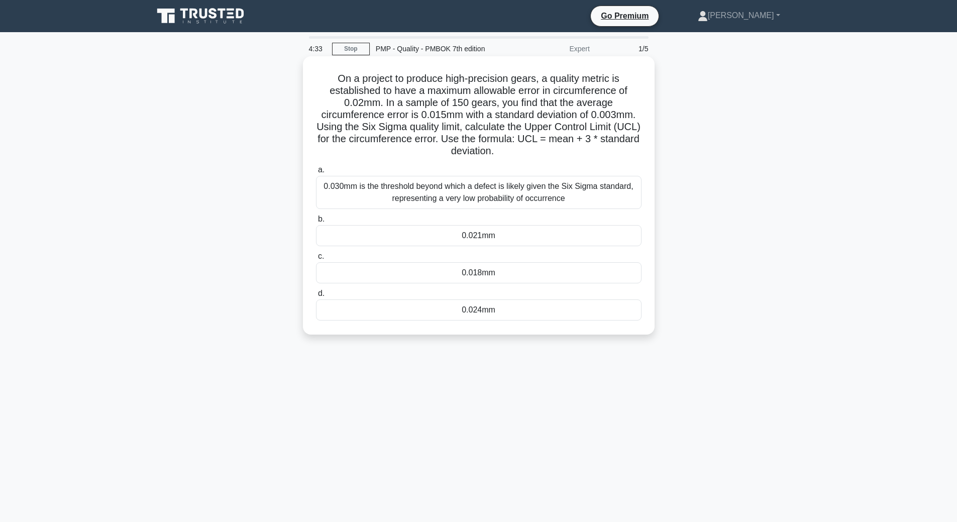
click at [485, 309] on div "0.024mm" at bounding box center [479, 310] width 326 height 21
click at [316, 297] on input "d. 0.024mm" at bounding box center [316, 293] width 0 height 7
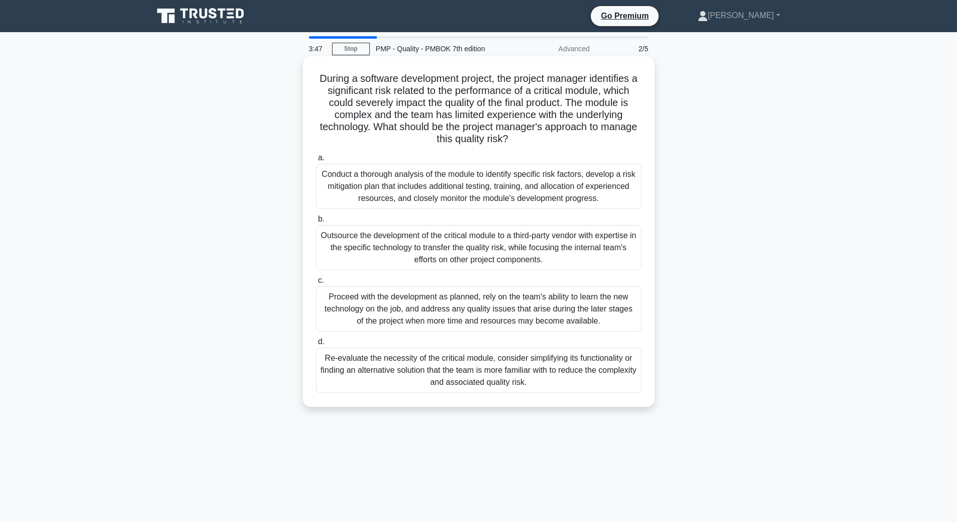
click at [429, 199] on div "Conduct a thorough analysis of the module to identify specific risk factors, de…" at bounding box center [479, 186] width 326 height 45
click at [316, 161] on input "a. Conduct a thorough analysis of the module to identify specific risk factors,…" at bounding box center [316, 158] width 0 height 7
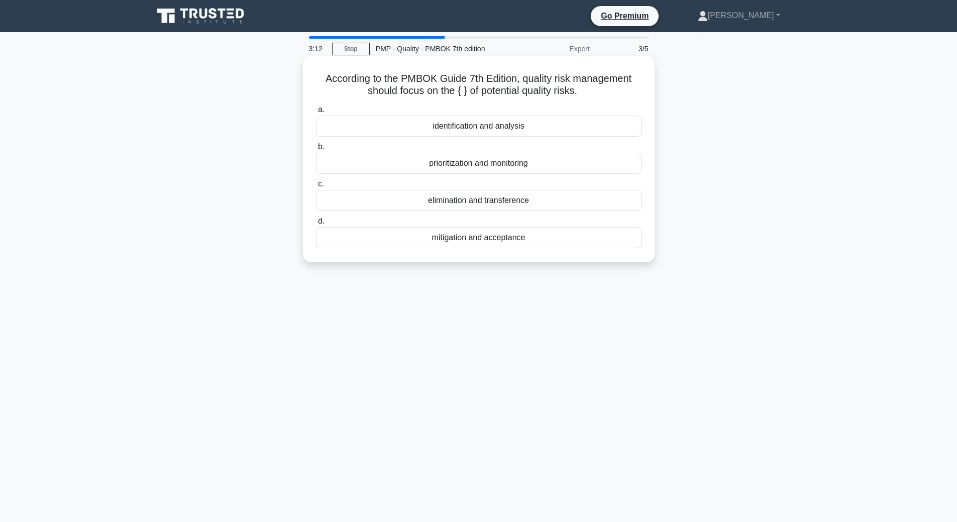
click at [429, 130] on div "identification and analysis" at bounding box center [479, 126] width 326 height 21
click at [316, 113] on input "a. identification and analysis" at bounding box center [316, 110] width 0 height 7
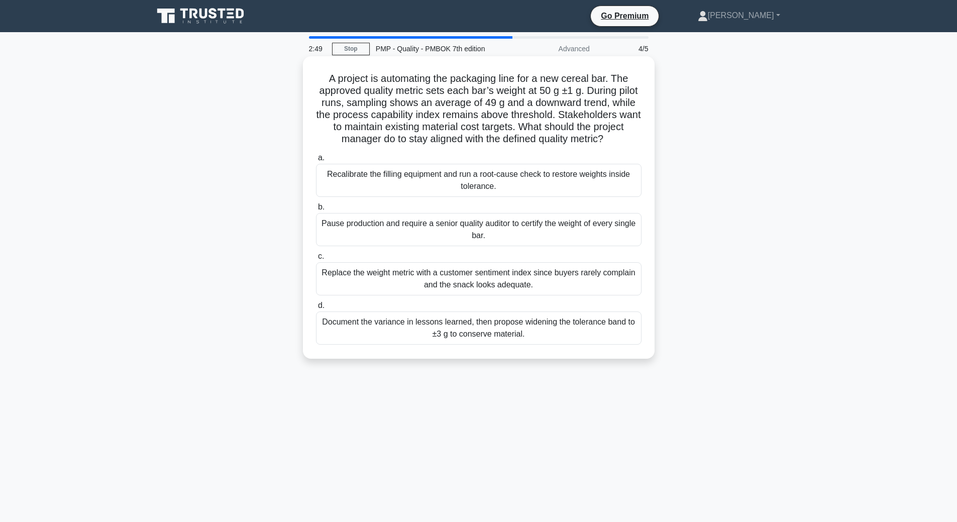
click at [343, 238] on div "Pause production and require a senior quality auditor to certify the weight of …" at bounding box center [479, 229] width 326 height 33
click at [316, 211] on input "b. Pause production and require a senior quality auditor to certify the weight …" at bounding box center [316, 207] width 0 height 7
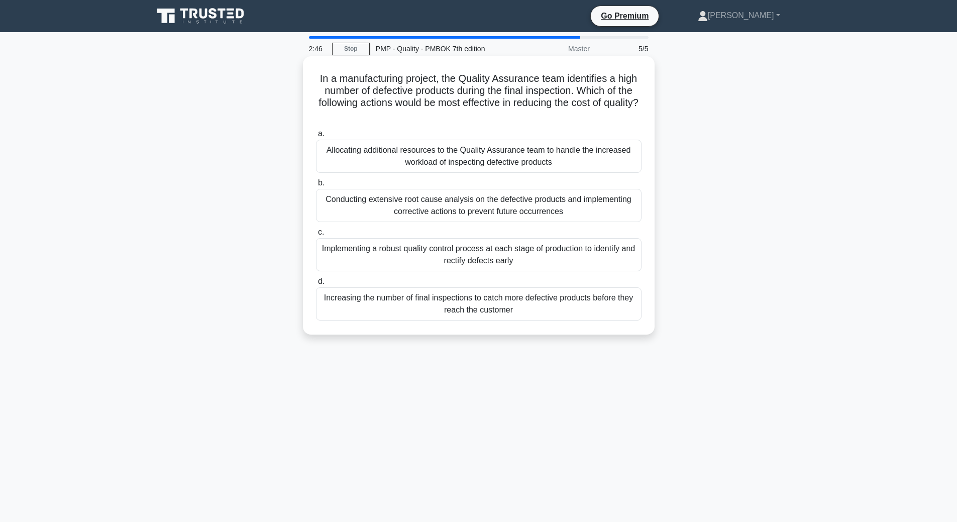
click at [450, 303] on div "Increasing the number of final inspections to catch more defective products bef…" at bounding box center [479, 303] width 326 height 33
click at [316, 285] on input "d. Increasing the number of final inspections to catch more defective products …" at bounding box center [316, 281] width 0 height 7
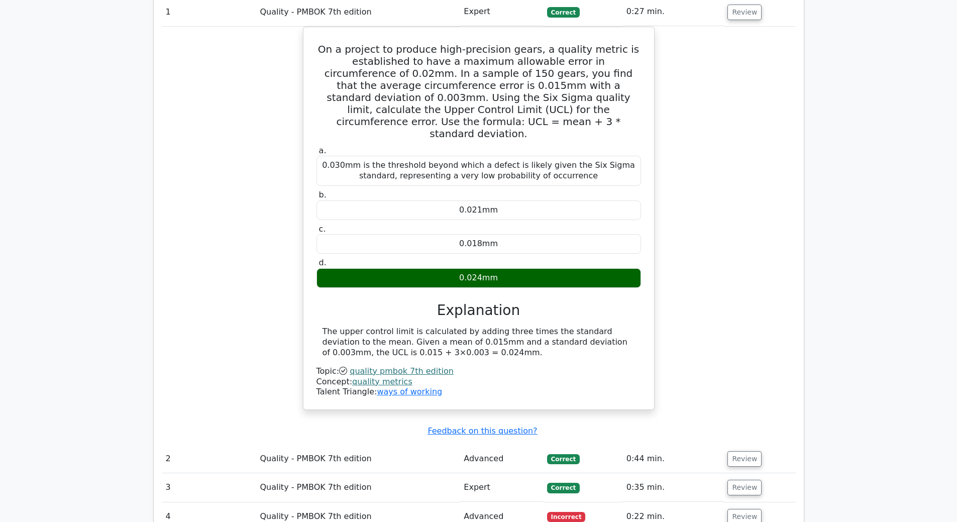
scroll to position [854, 0]
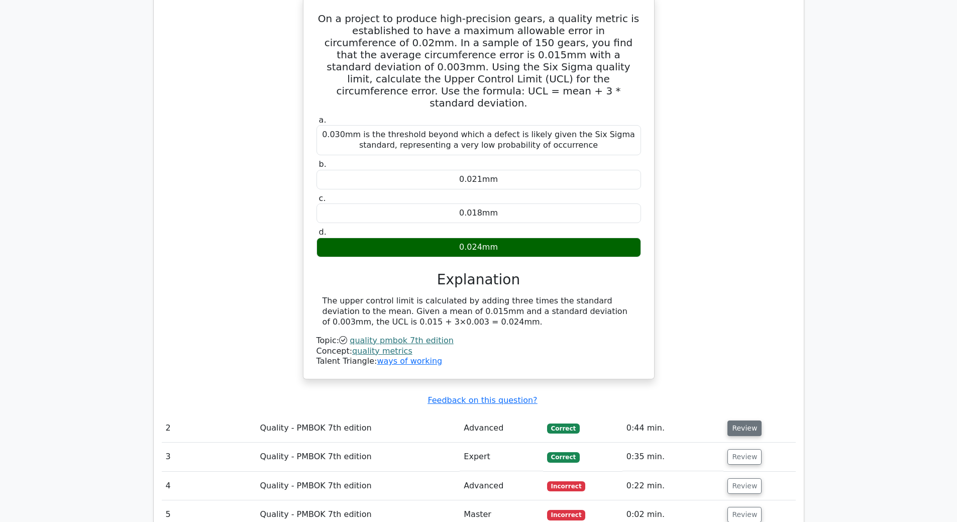
click at [743, 421] on button "Review" at bounding box center [745, 429] width 34 height 16
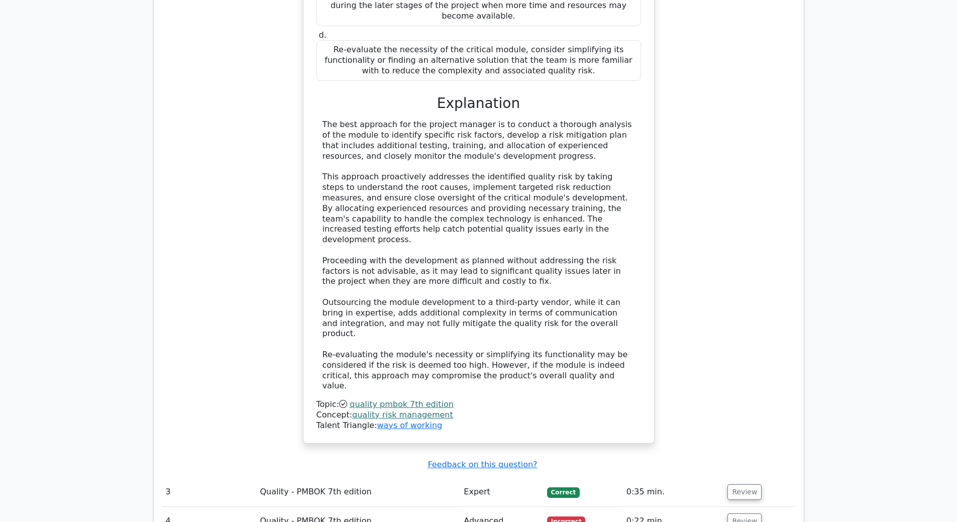
scroll to position [1608, 0]
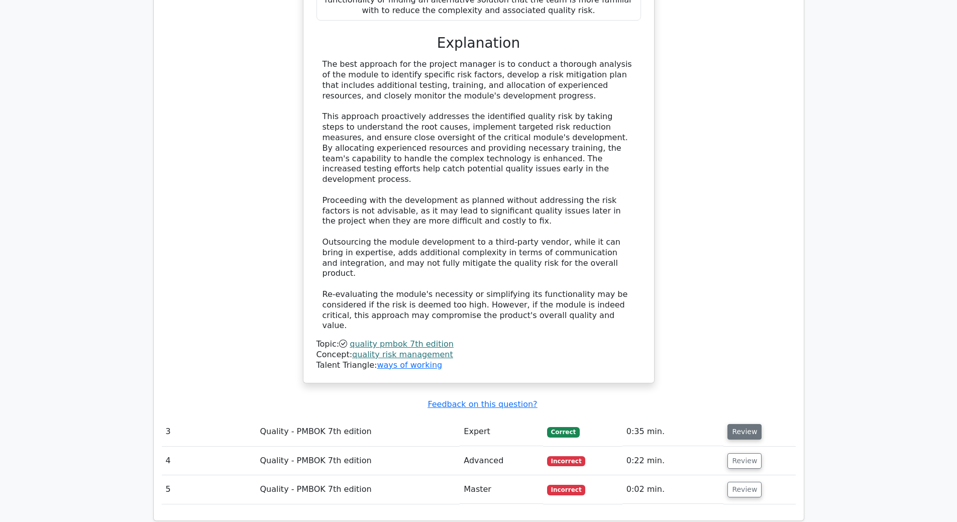
click at [742, 424] on button "Review" at bounding box center [745, 432] width 34 height 16
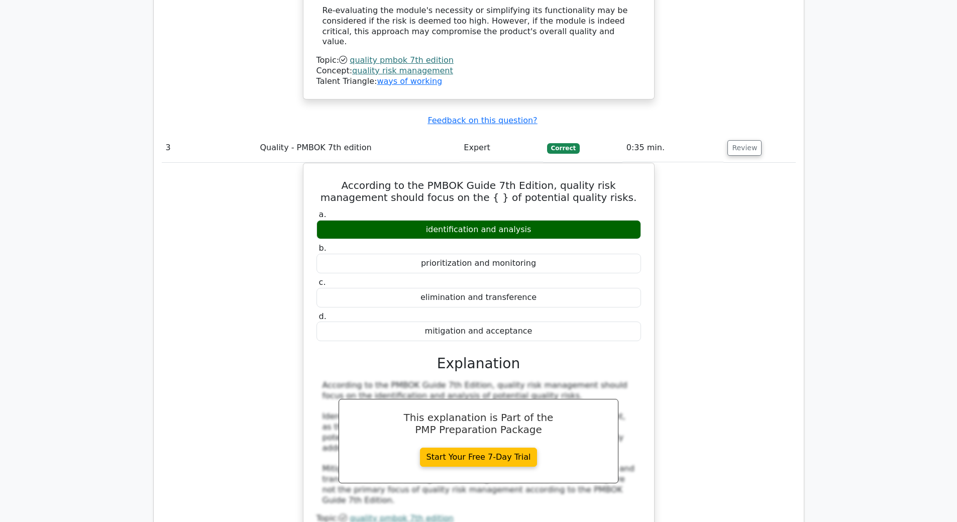
scroll to position [2010, 0]
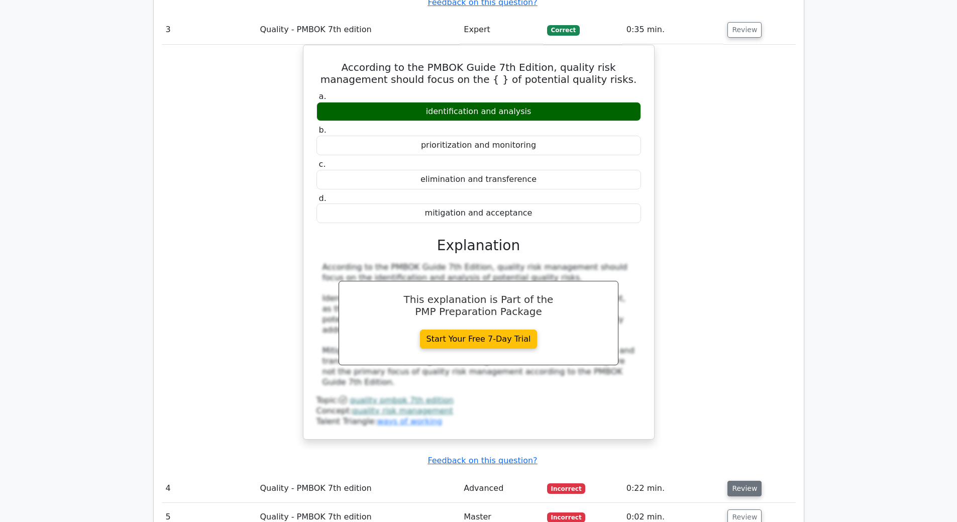
click at [753, 481] on button "Review" at bounding box center [745, 489] width 34 height 16
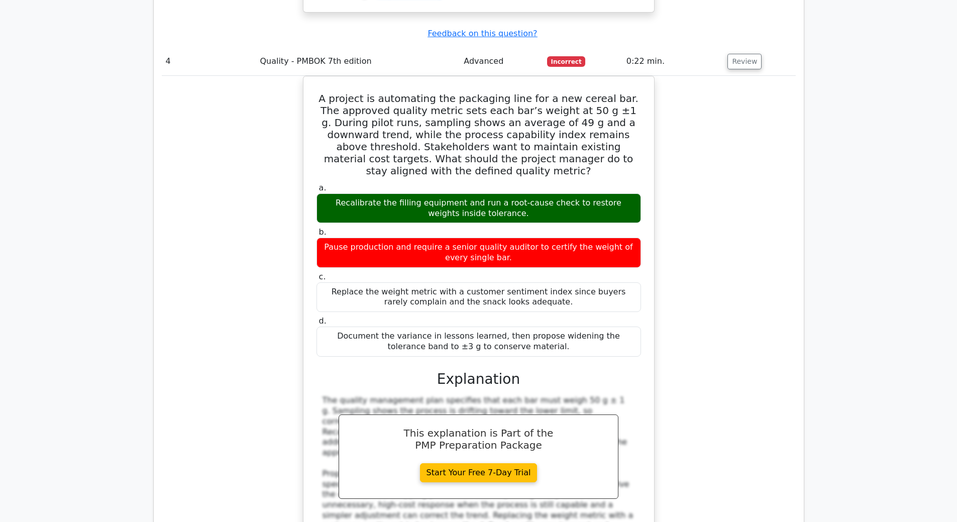
scroll to position [2463, 0]
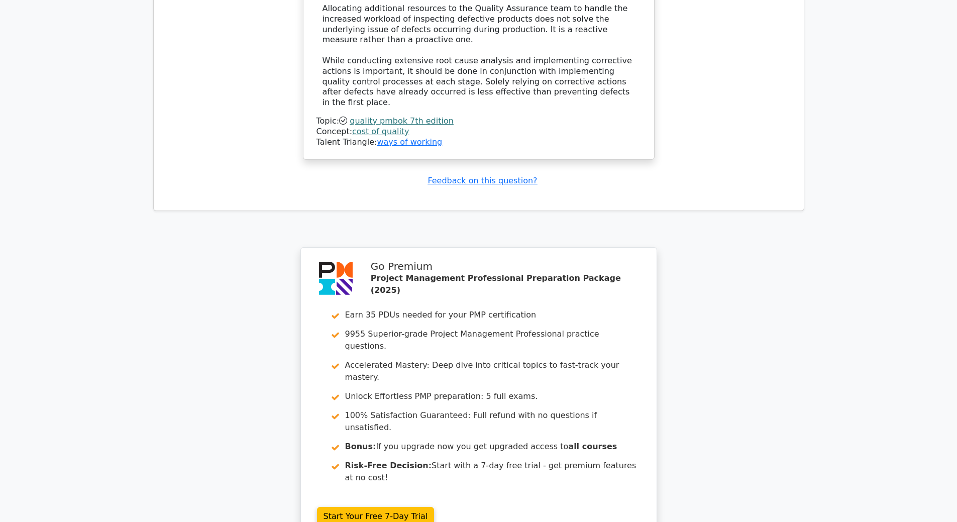
scroll to position [3506, 0]
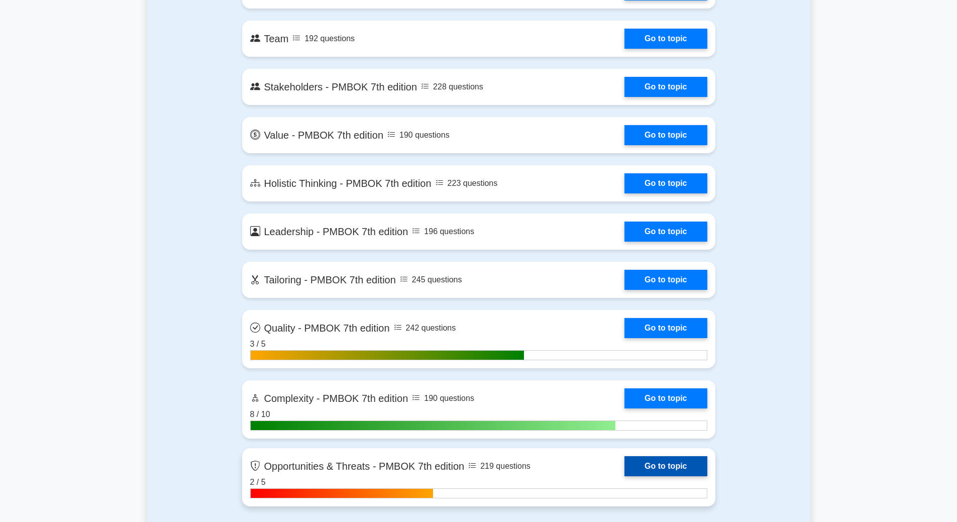
scroll to position [2211, 0]
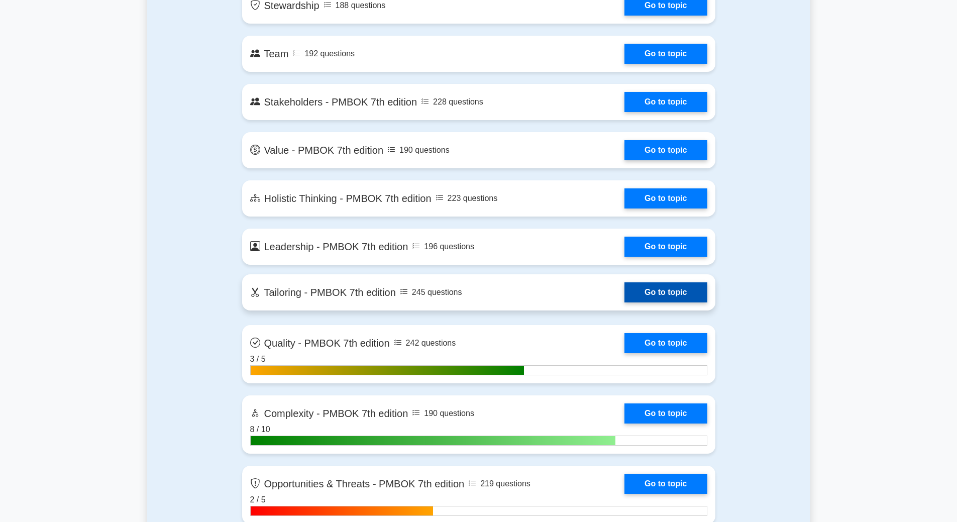
click at [647, 299] on link "Go to topic" at bounding box center [666, 292] width 82 height 20
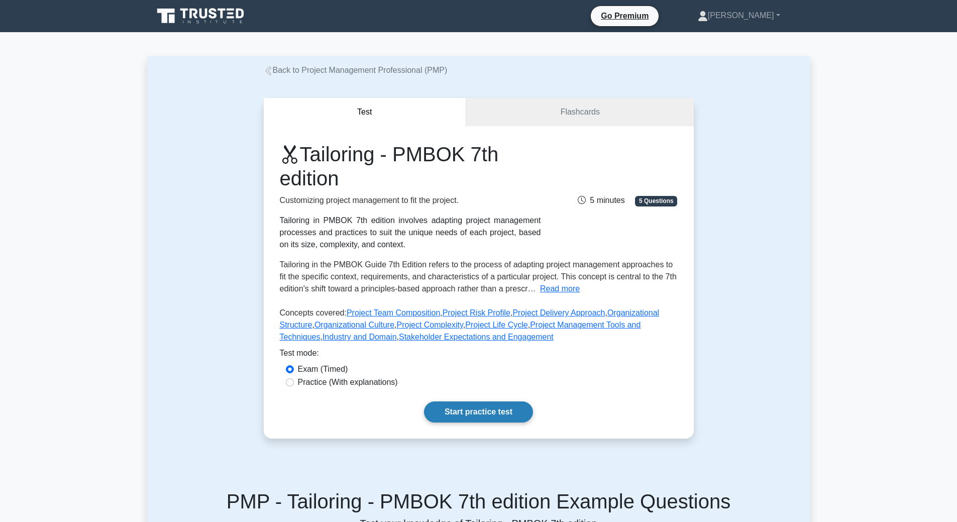
click at [464, 409] on link "Start practice test" at bounding box center [478, 412] width 109 height 21
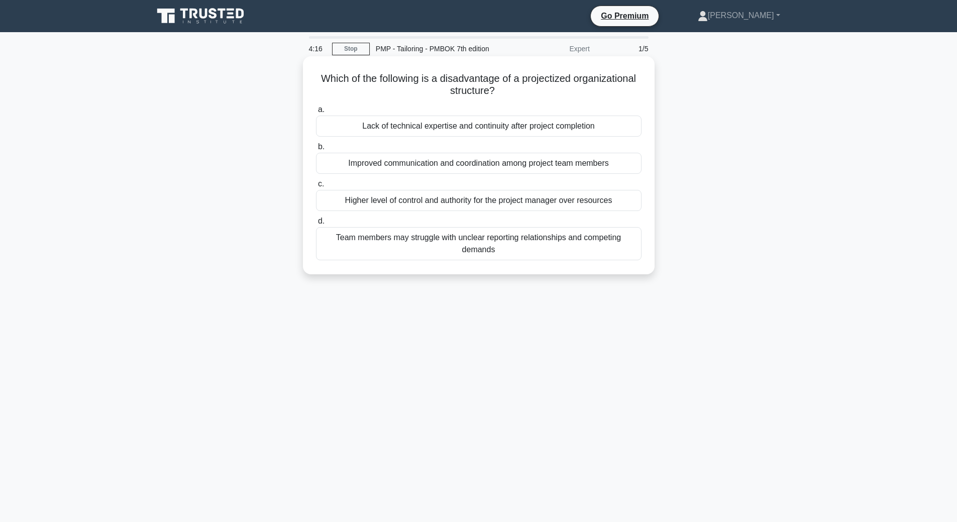
click at [512, 205] on div "Higher level of control and authority for the project manager over resources" at bounding box center [479, 200] width 326 height 21
click at [316, 187] on input "c. Higher level of control and authority for the project manager over resources" at bounding box center [316, 184] width 0 height 7
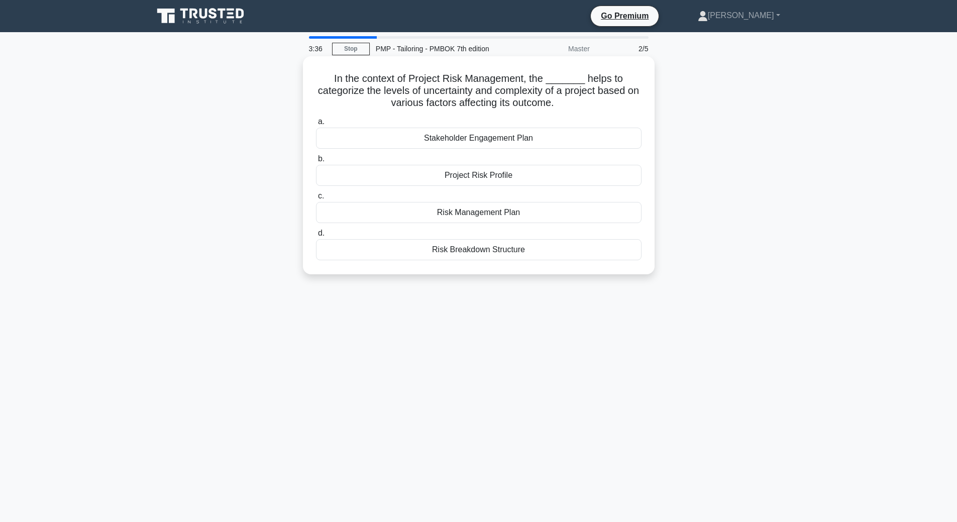
click at [550, 252] on div "Risk Breakdown Structure" at bounding box center [479, 249] width 326 height 21
click at [316, 237] on input "d. Risk Breakdown Structure" at bounding box center [316, 233] width 0 height 7
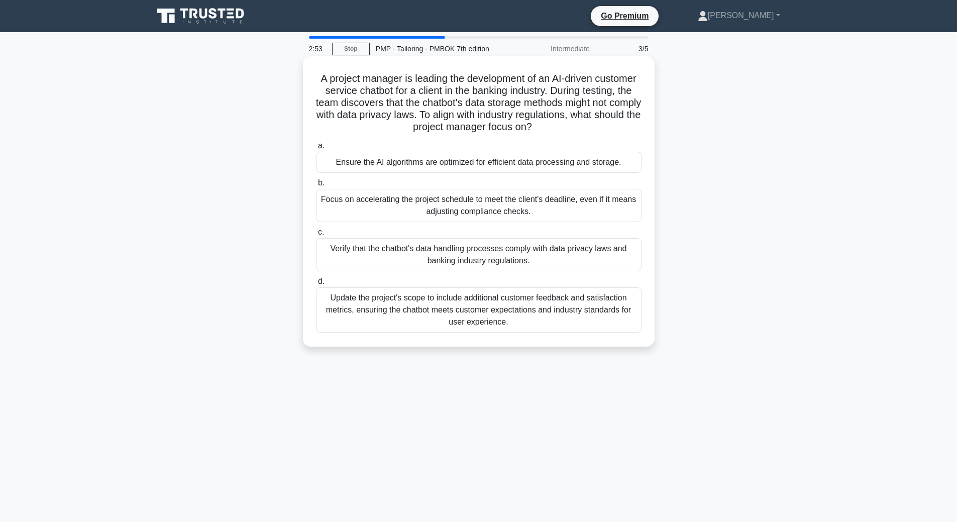
click at [586, 260] on div "Verify that the chatbot's data handling processes comply with data privacy laws…" at bounding box center [479, 254] width 326 height 33
click at [316, 236] on input "c. Verify that the chatbot's data handling processes comply with data privacy l…" at bounding box center [316, 232] width 0 height 7
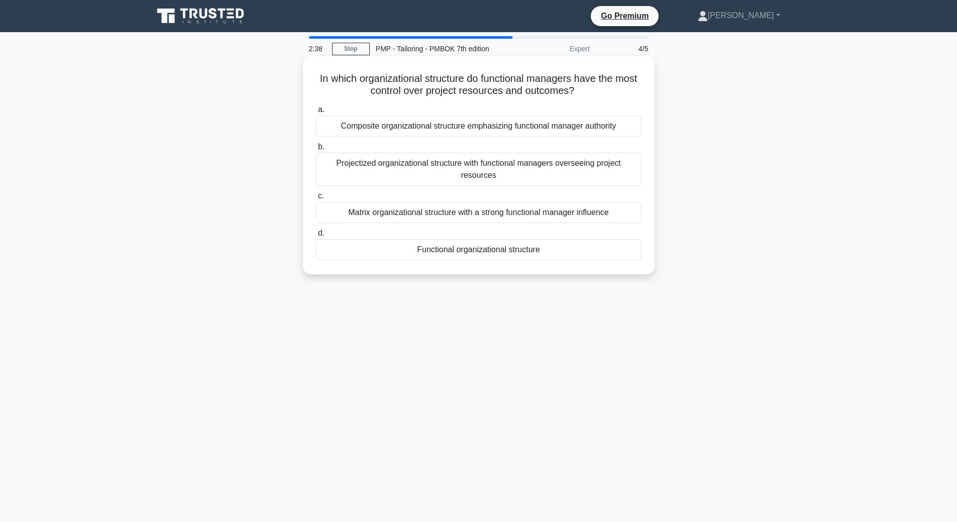
click at [571, 167] on div "Projectized organizational structure with functional managers overseeing projec…" at bounding box center [479, 169] width 326 height 33
click at [316, 150] on input "b. Projectized organizational structure with functional managers overseeing pro…" at bounding box center [316, 147] width 0 height 7
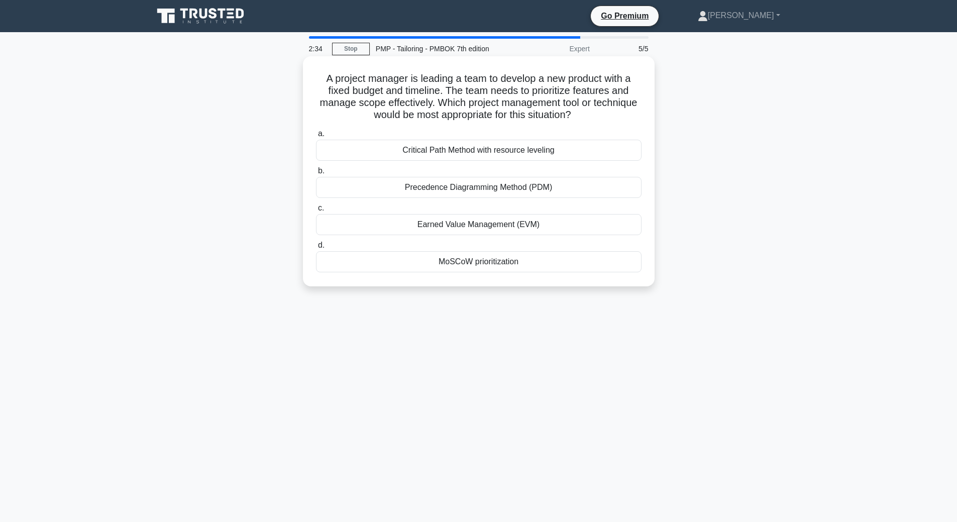
click at [588, 272] on div "MoSCoW prioritization" at bounding box center [479, 261] width 326 height 21
click at [316, 249] on input "d. MoSCoW prioritization" at bounding box center [316, 245] width 0 height 7
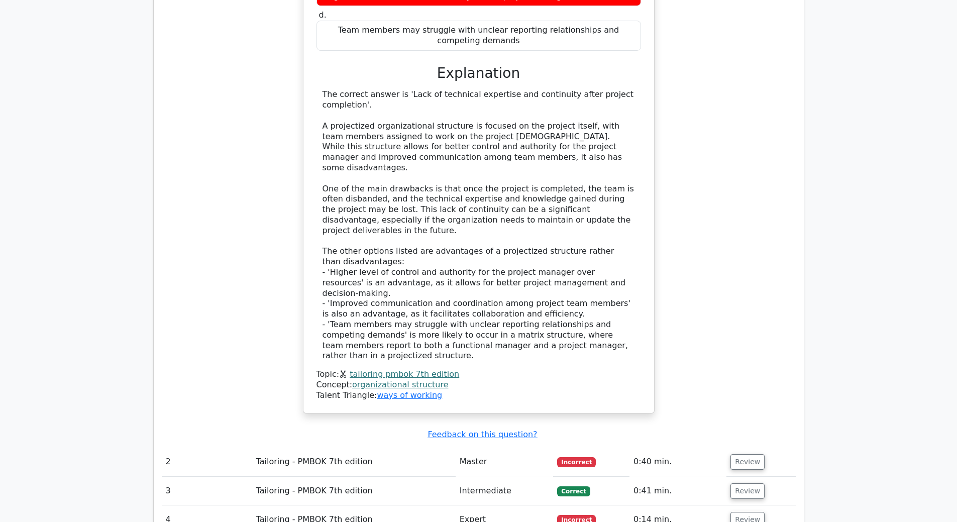
scroll to position [1005, 0]
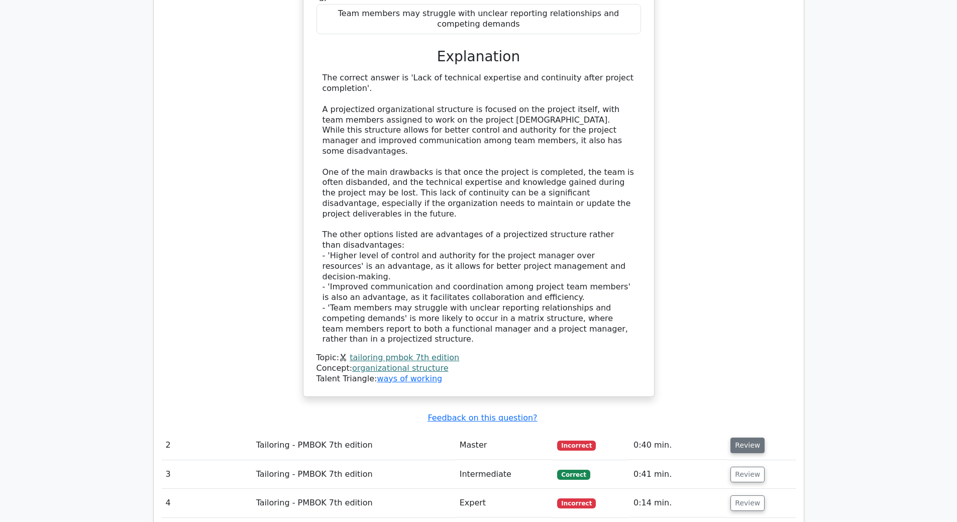
click at [751, 438] on button "Review" at bounding box center [748, 446] width 34 height 16
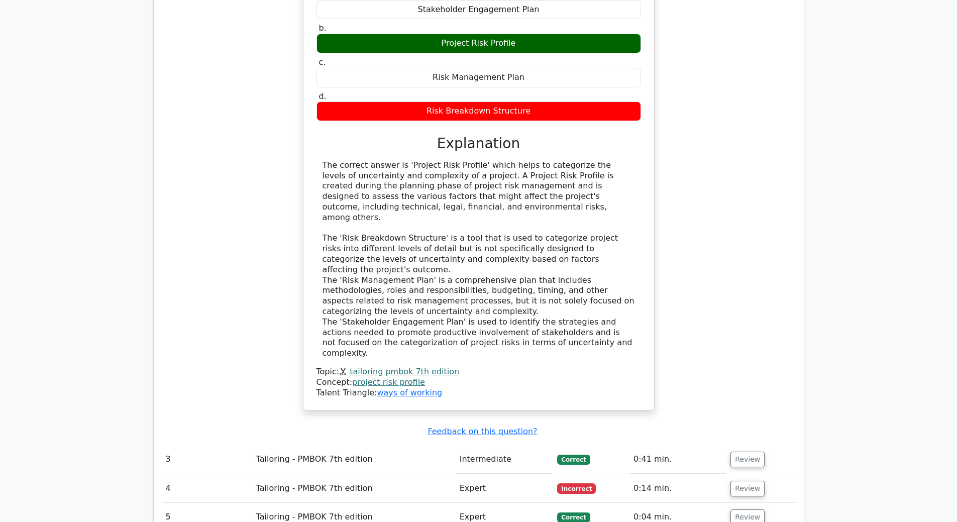
scroll to position [1558, 0]
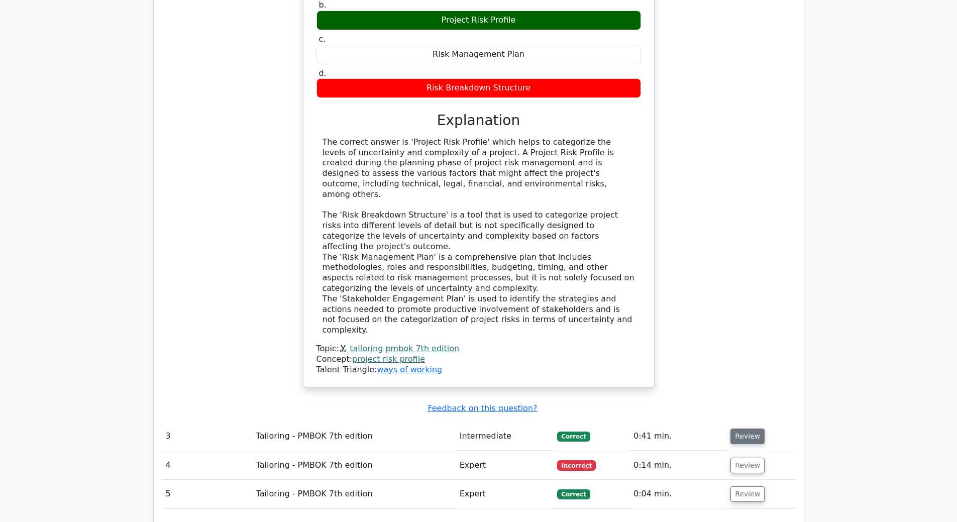
click at [735, 429] on button "Review" at bounding box center [748, 437] width 34 height 16
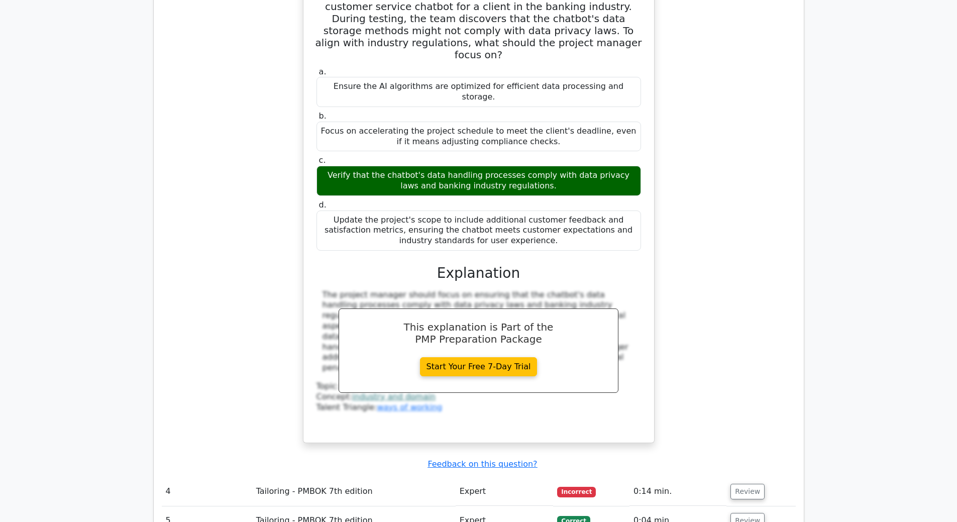
scroll to position [2060, 0]
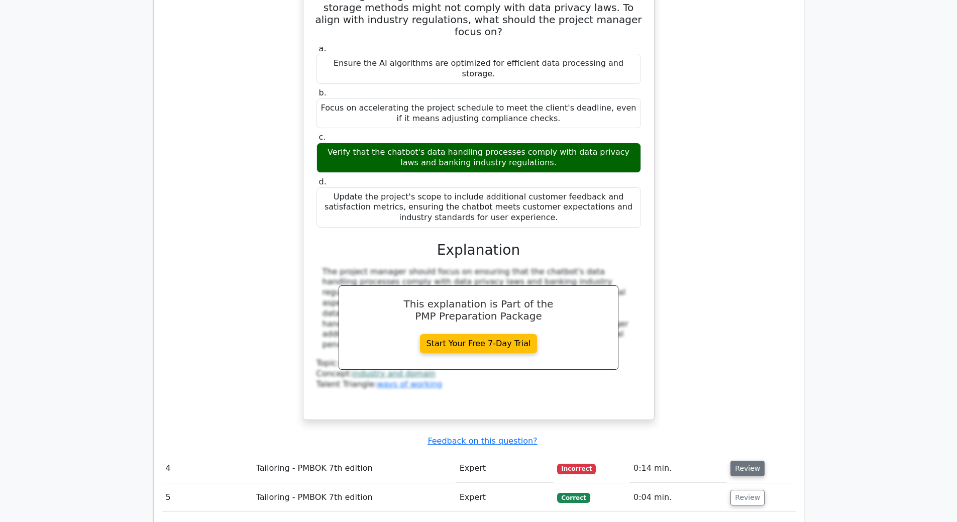
click at [738, 461] on button "Review" at bounding box center [748, 469] width 34 height 16
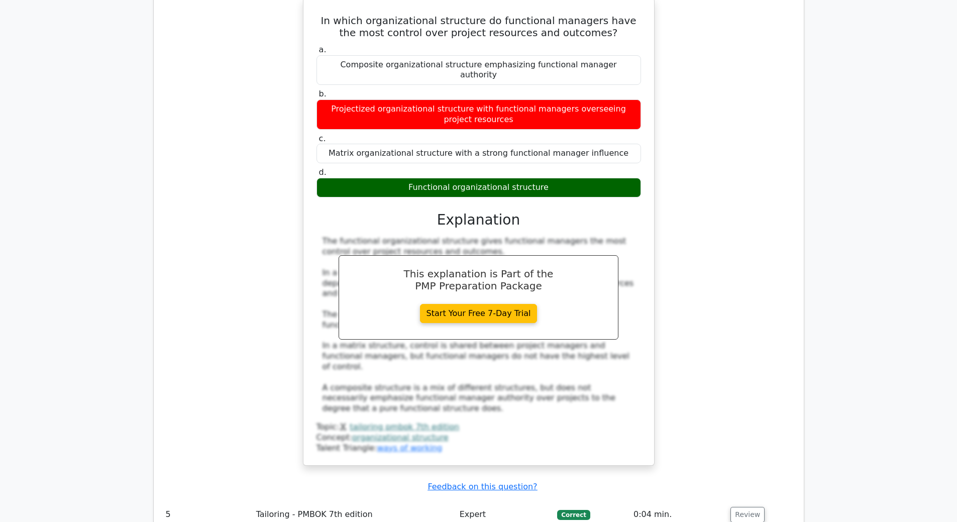
scroll to position [2563, 0]
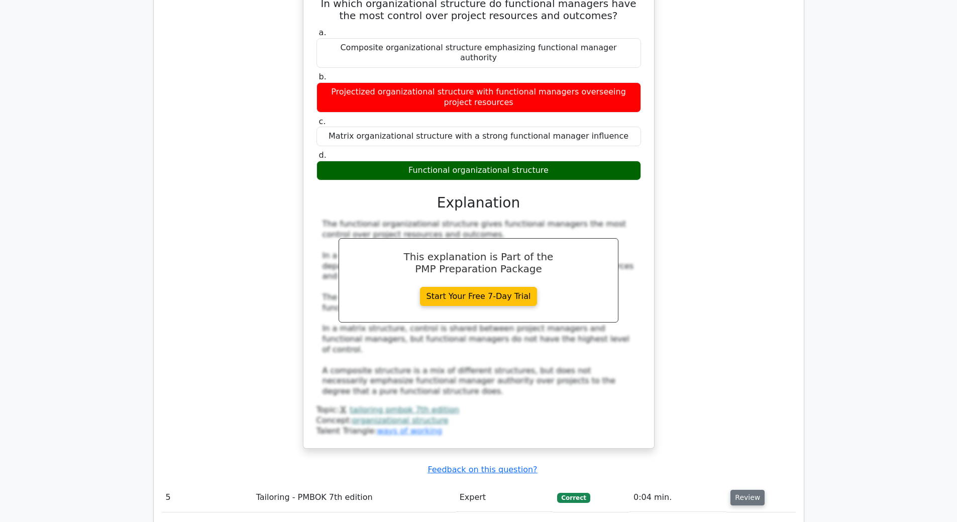
click at [734, 490] on button "Review" at bounding box center [748, 498] width 34 height 16
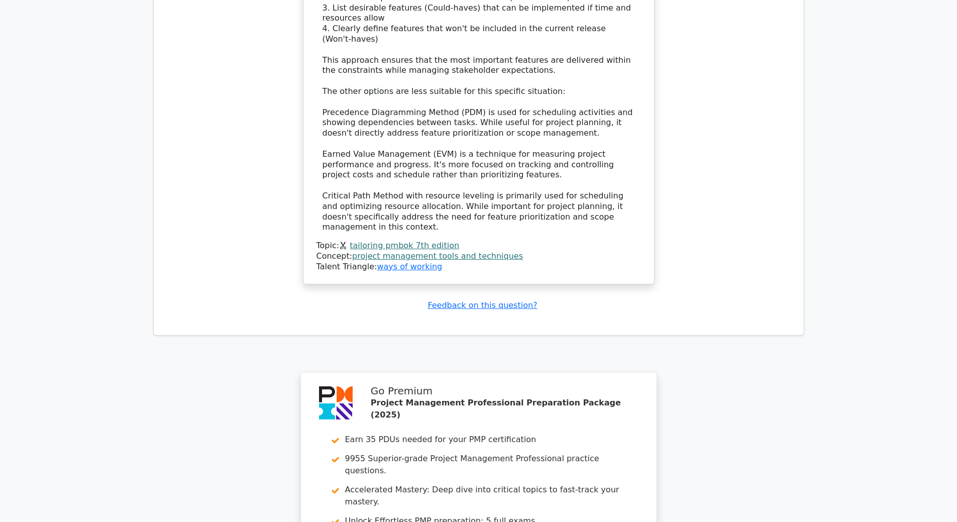
scroll to position [3549, 0]
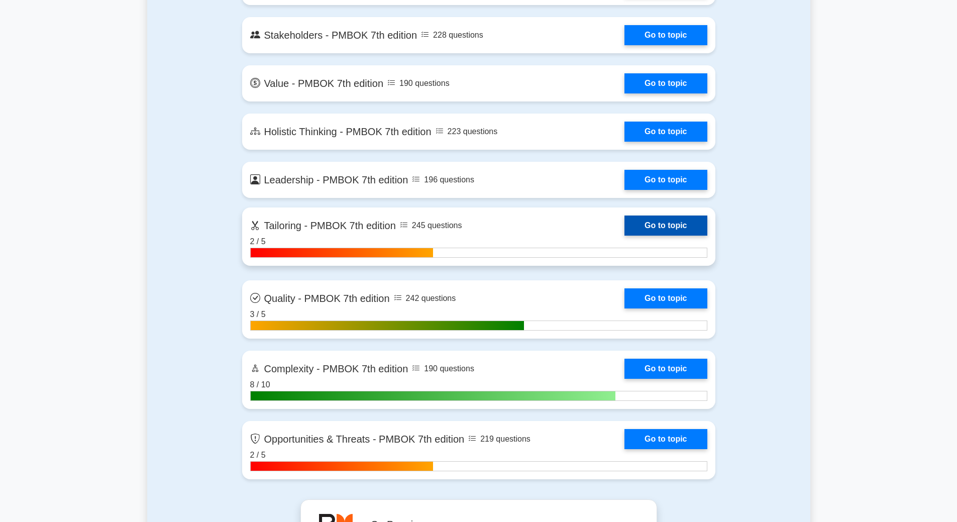
scroll to position [2261, 0]
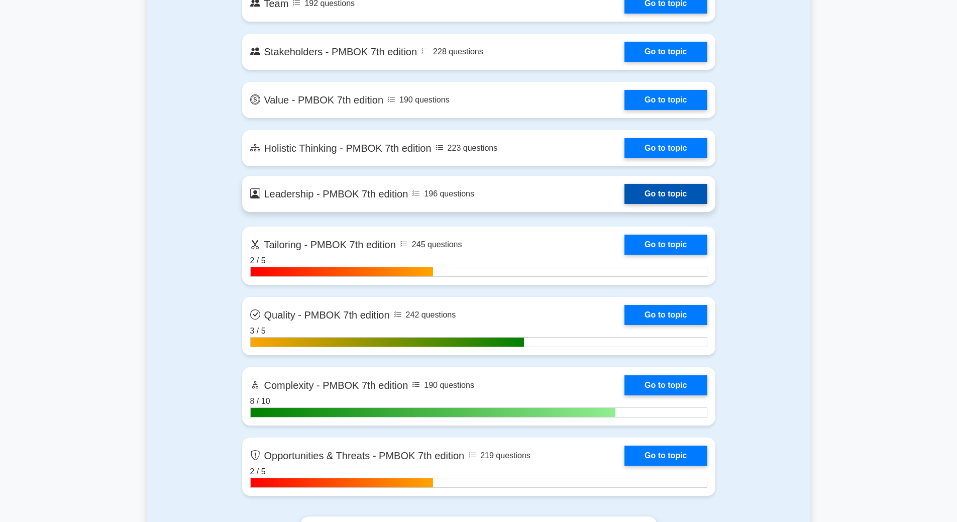
click at [674, 198] on link "Go to topic" at bounding box center [666, 194] width 82 height 20
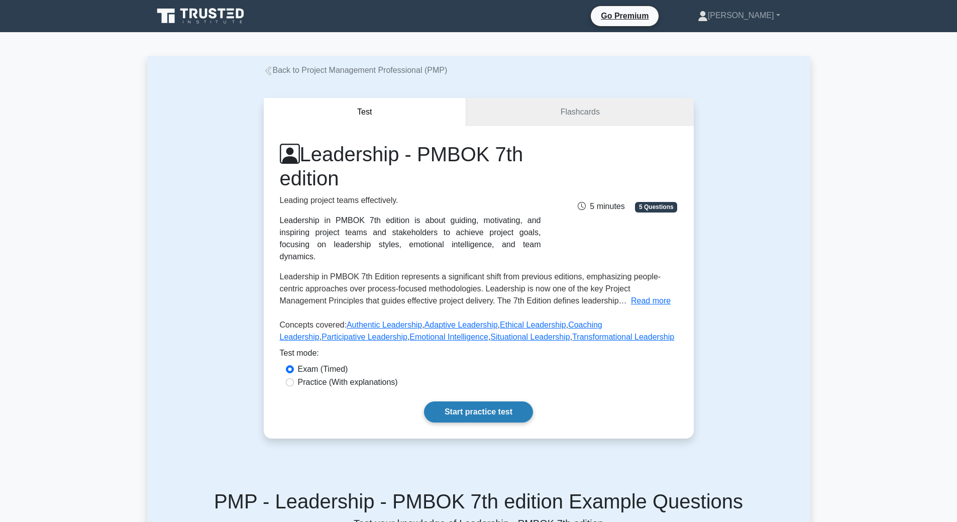
click at [509, 402] on link "Start practice test" at bounding box center [478, 412] width 109 height 21
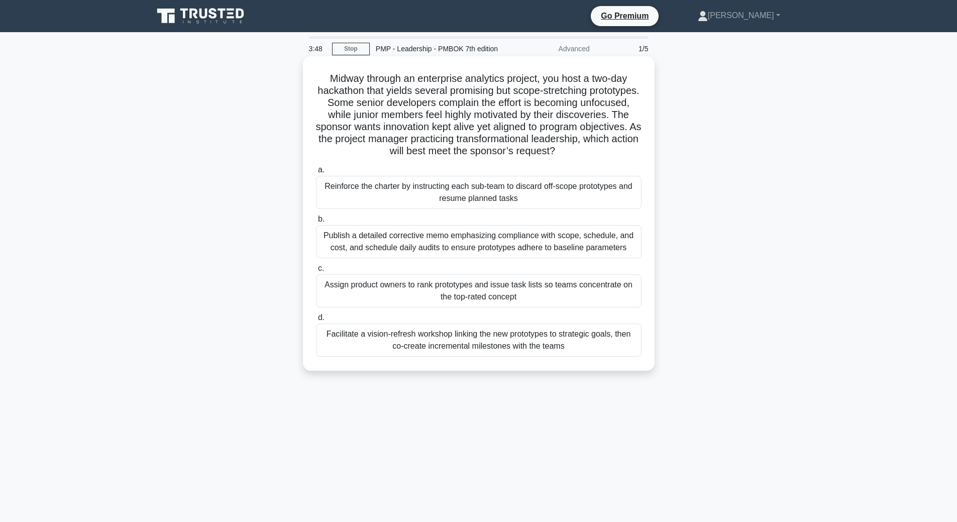
click at [523, 345] on div "Facilitate a vision-refresh workshop linking the new prototypes to strategic go…" at bounding box center [479, 340] width 326 height 33
click at [316, 321] on input "d. Facilitate a vision-refresh workshop linking the new prototypes to strategic…" at bounding box center [316, 318] width 0 height 7
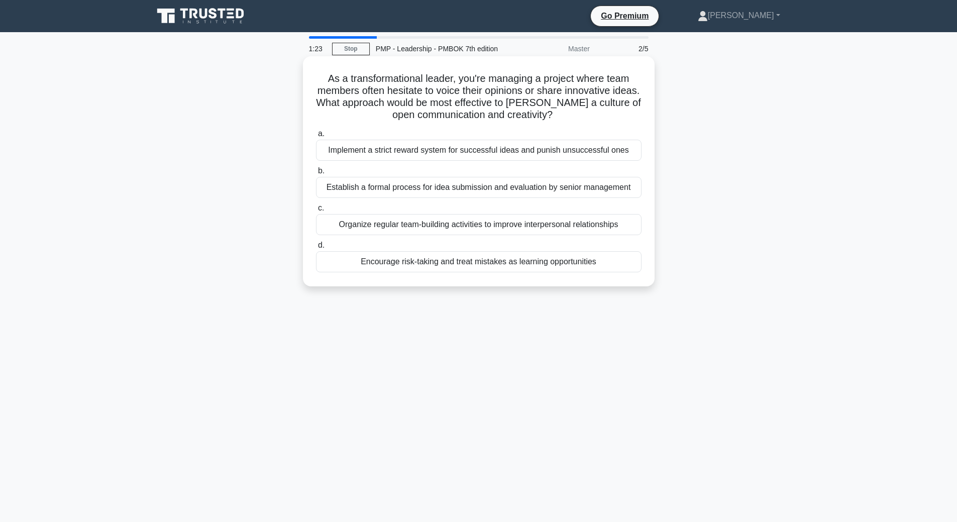
click at [439, 227] on div "Organize regular team-building activities to improve interpersonal relationships" at bounding box center [479, 224] width 326 height 21
click at [316, 212] on input "c. Organize regular team-building activities to improve interpersonal relations…" at bounding box center [316, 208] width 0 height 7
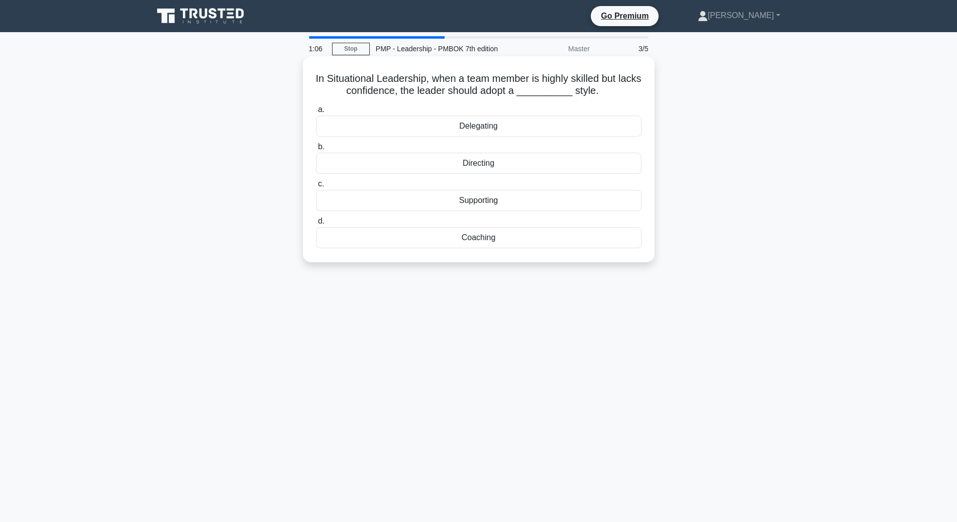
click at [522, 126] on div "Delegating" at bounding box center [479, 126] width 326 height 21
click at [316, 113] on input "a. Delegating" at bounding box center [316, 110] width 0 height 7
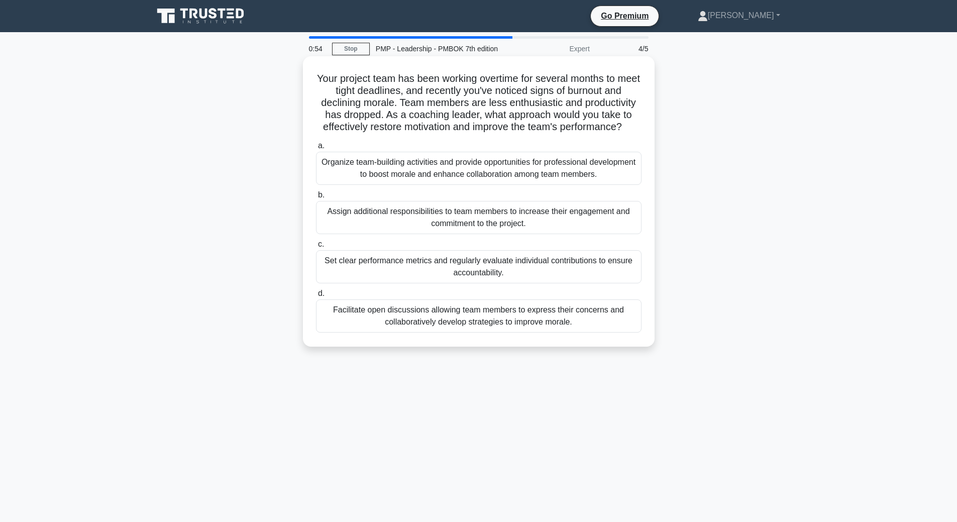
click at [470, 326] on div "Facilitate open discussions allowing team members to express their concerns and…" at bounding box center [479, 316] width 326 height 33
click at [316, 297] on input "d. Facilitate open discussions allowing team members to express their concerns …" at bounding box center [316, 293] width 0 height 7
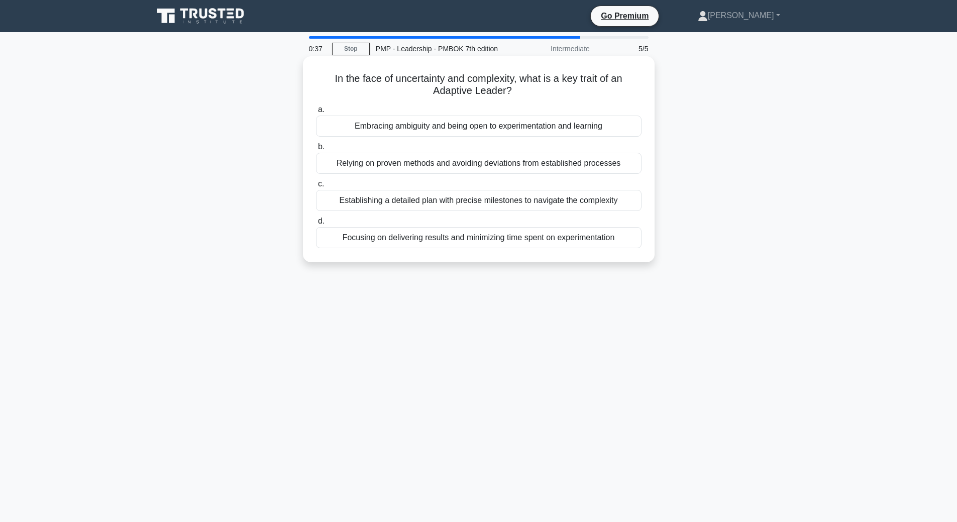
click at [550, 131] on div "Embracing ambiguity and being open to experimentation and learning" at bounding box center [479, 126] width 326 height 21
click at [316, 113] on input "a. Embracing ambiguity and being open to experimentation and learning" at bounding box center [316, 110] width 0 height 7
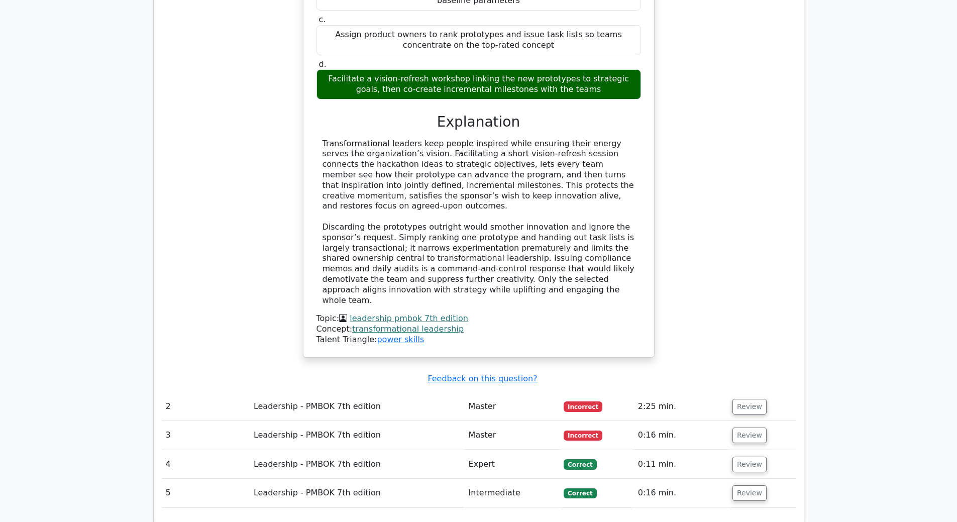
scroll to position [1055, 0]
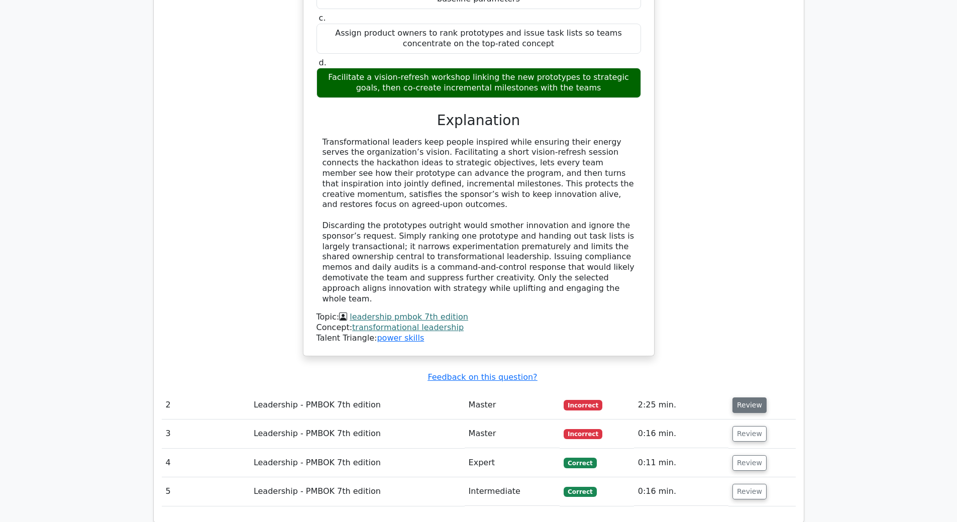
click at [745, 398] on button "Review" at bounding box center [750, 406] width 34 height 16
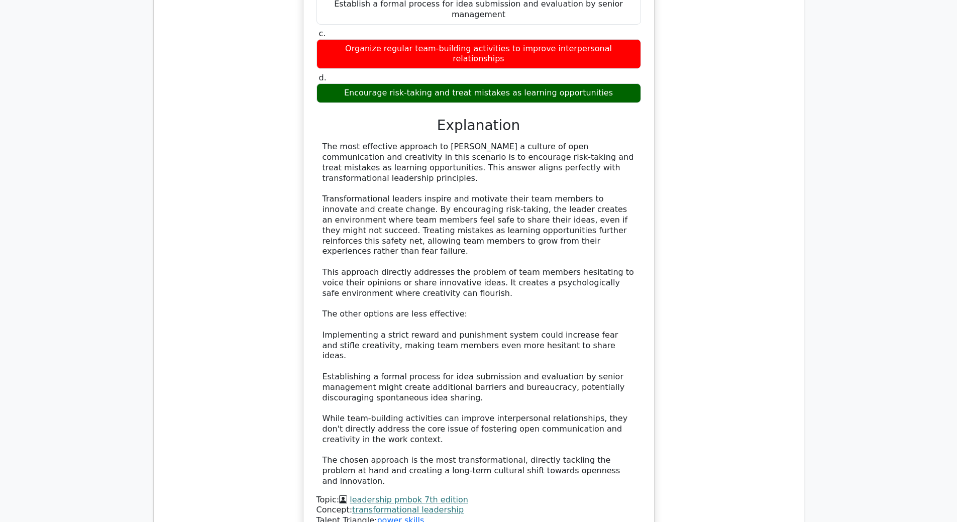
scroll to position [1709, 0]
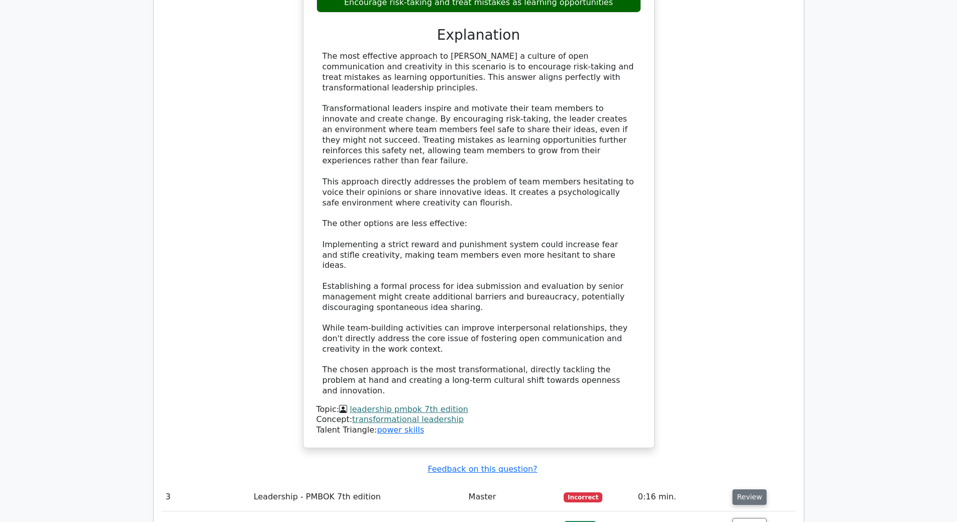
click at [746, 489] on button "Review" at bounding box center [750, 497] width 34 height 16
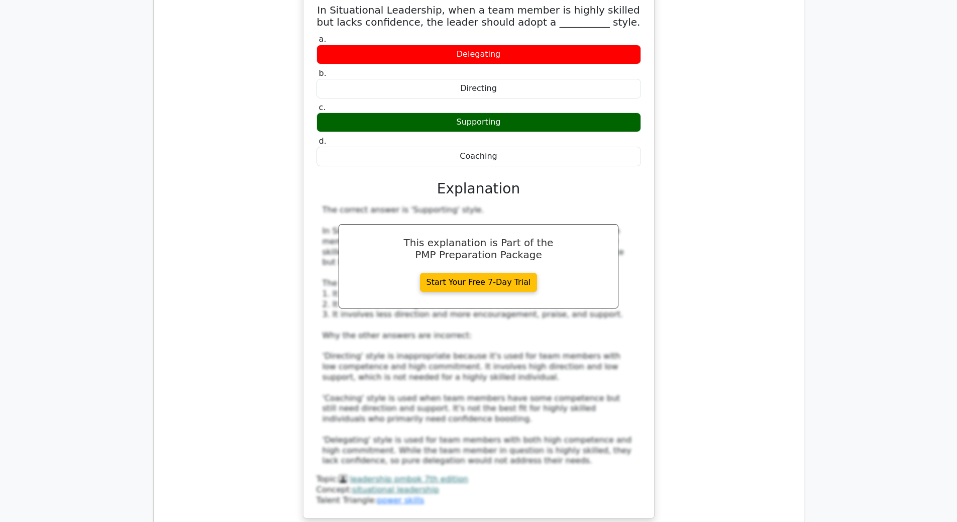
scroll to position [2261, 0]
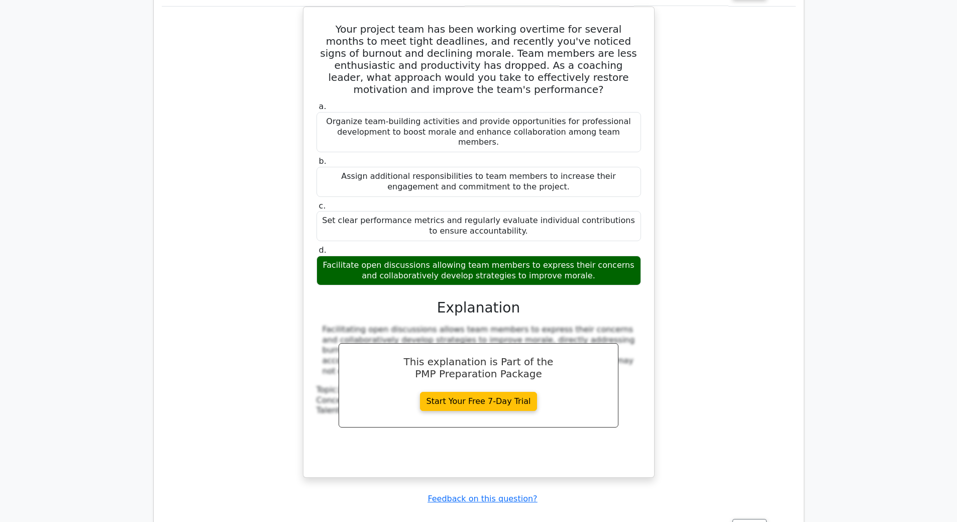
scroll to position [2865, 0]
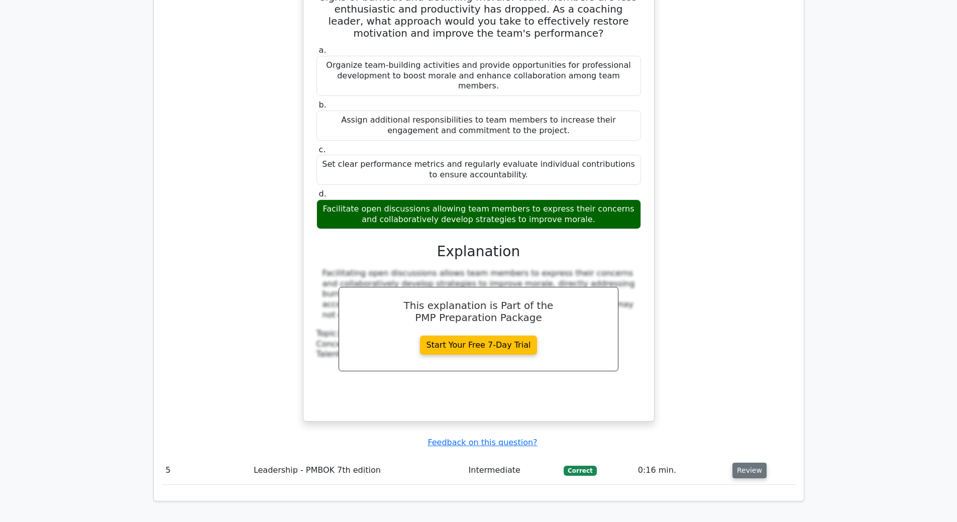
click at [748, 463] on button "Review" at bounding box center [750, 471] width 34 height 16
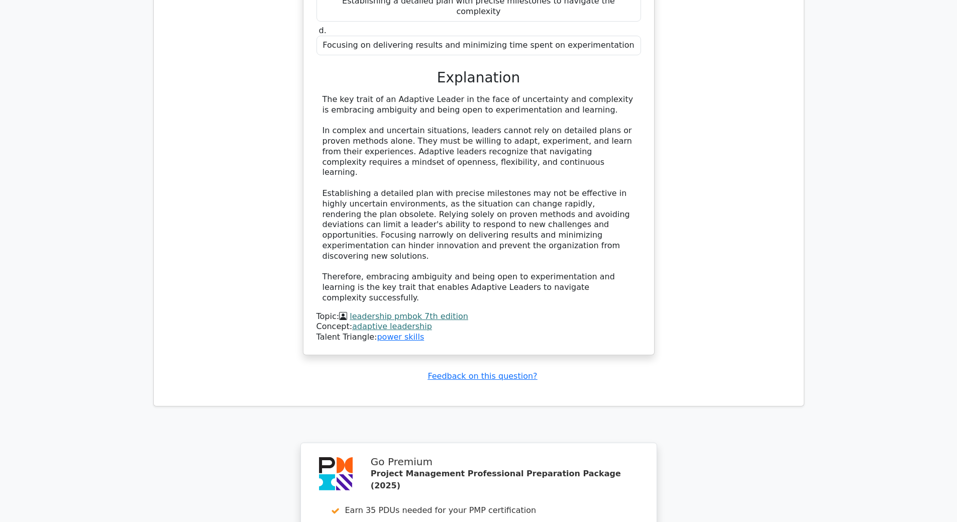
scroll to position [3618, 0]
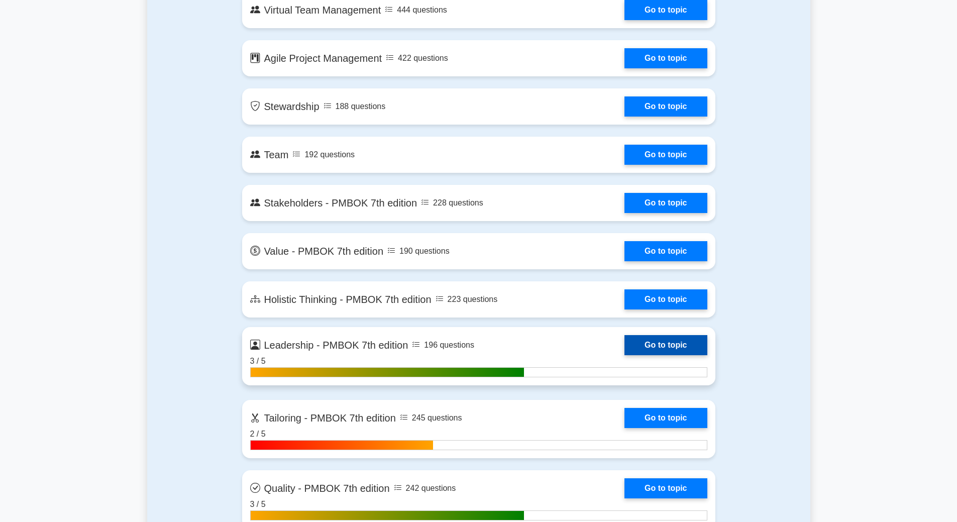
scroll to position [2111, 0]
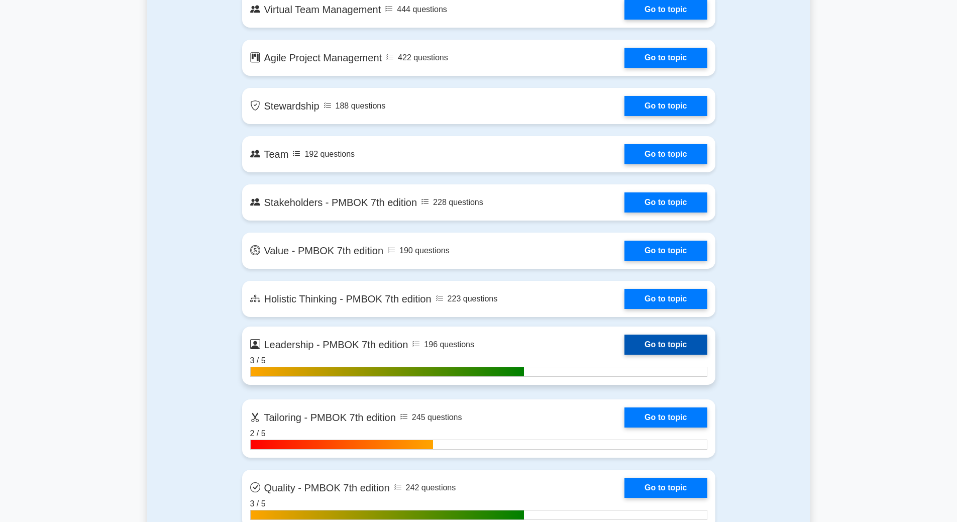
click at [644, 339] on link "Go to topic" at bounding box center [666, 345] width 82 height 20
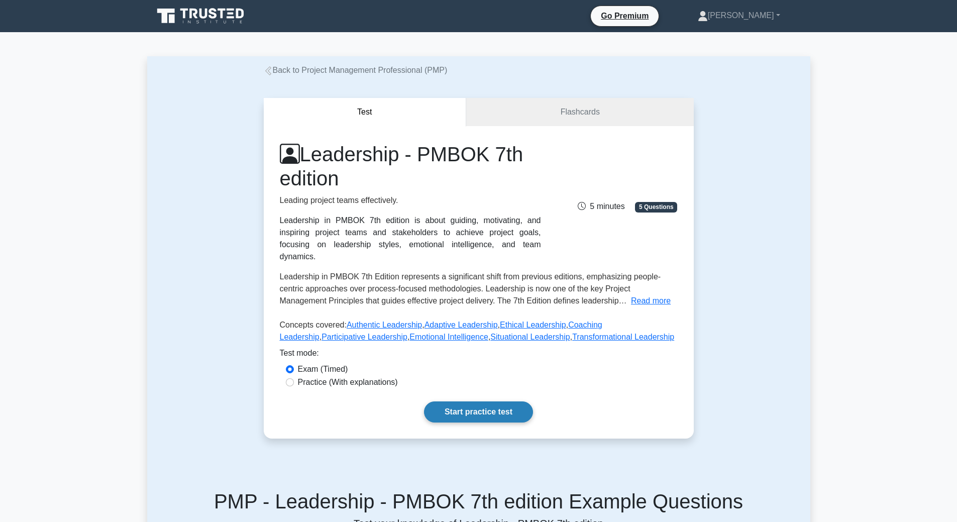
click at [484, 402] on link "Start practice test" at bounding box center [478, 412] width 109 height 21
